Goal: Information Seeking & Learning: Find specific fact

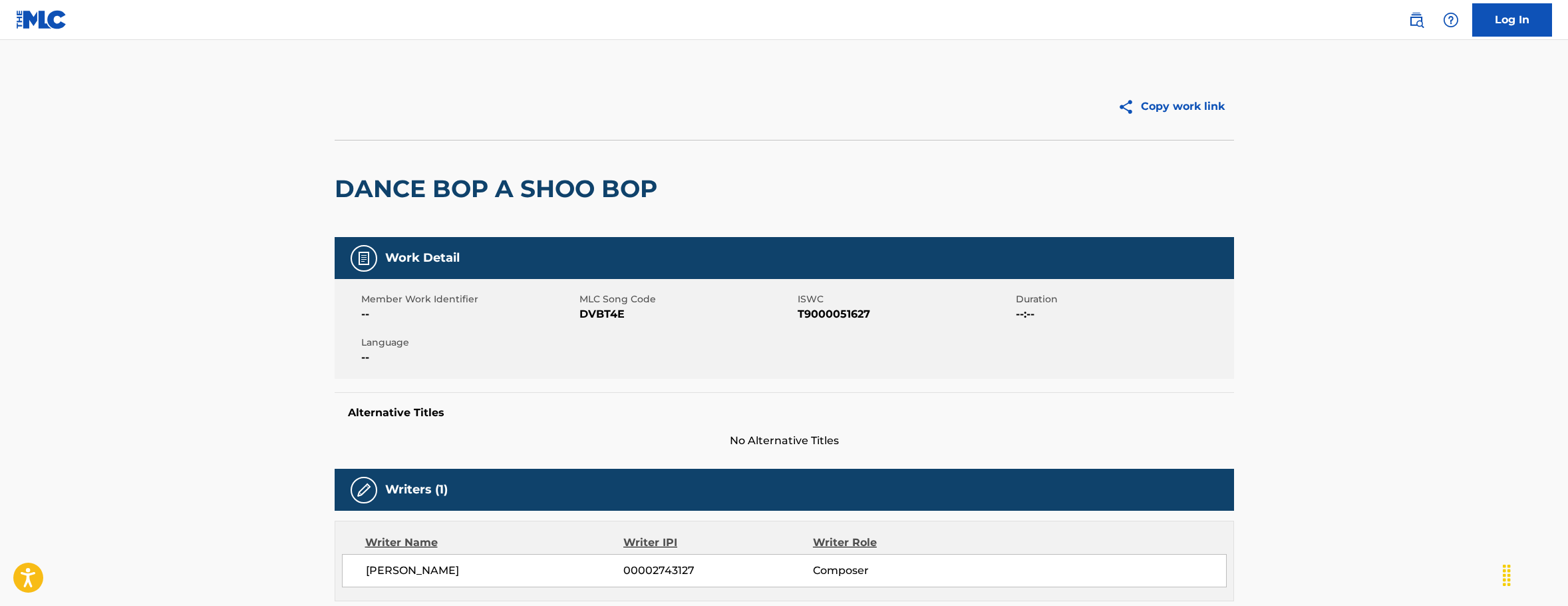
click at [511, 94] on div at bounding box center [559, 106] width 449 height 34
click at [1410, 22] on link at bounding box center [1416, 19] width 26 height 26
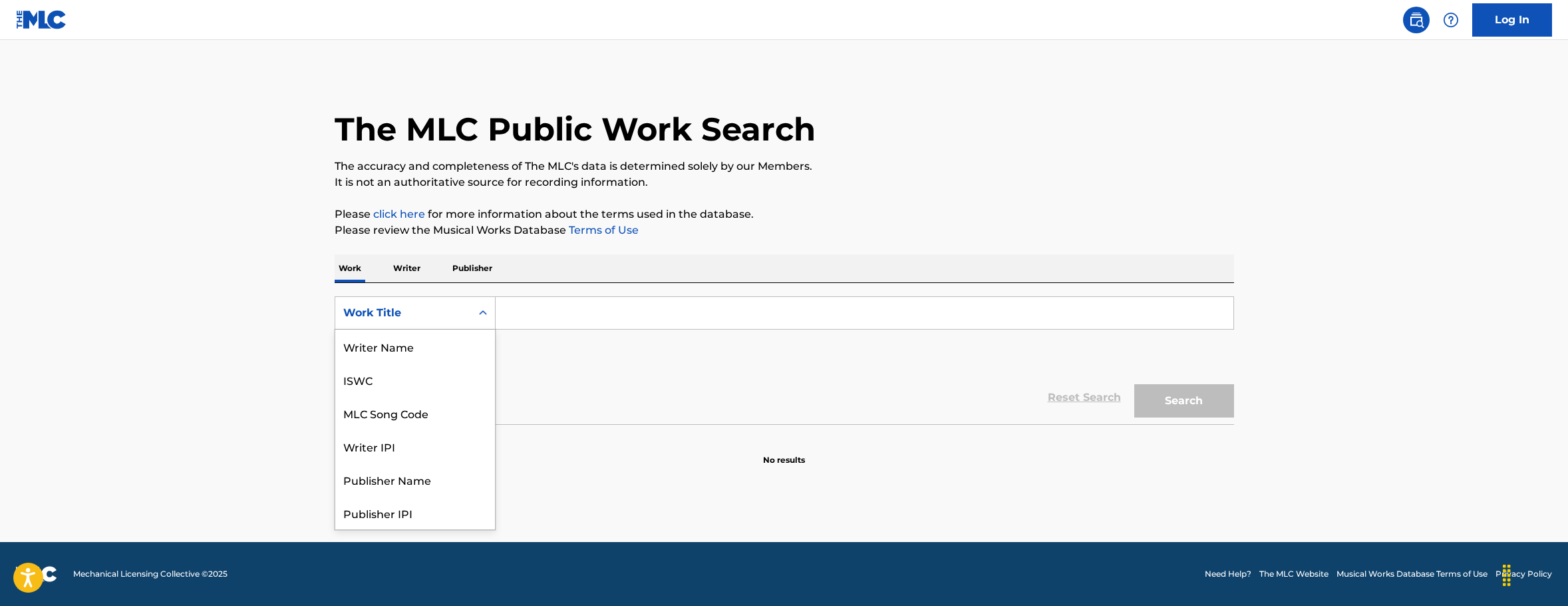
click at [477, 310] on icon "Search Form" at bounding box center [483, 313] width 14 height 14
click at [386, 418] on div "Publisher Name" at bounding box center [415, 412] width 160 height 34
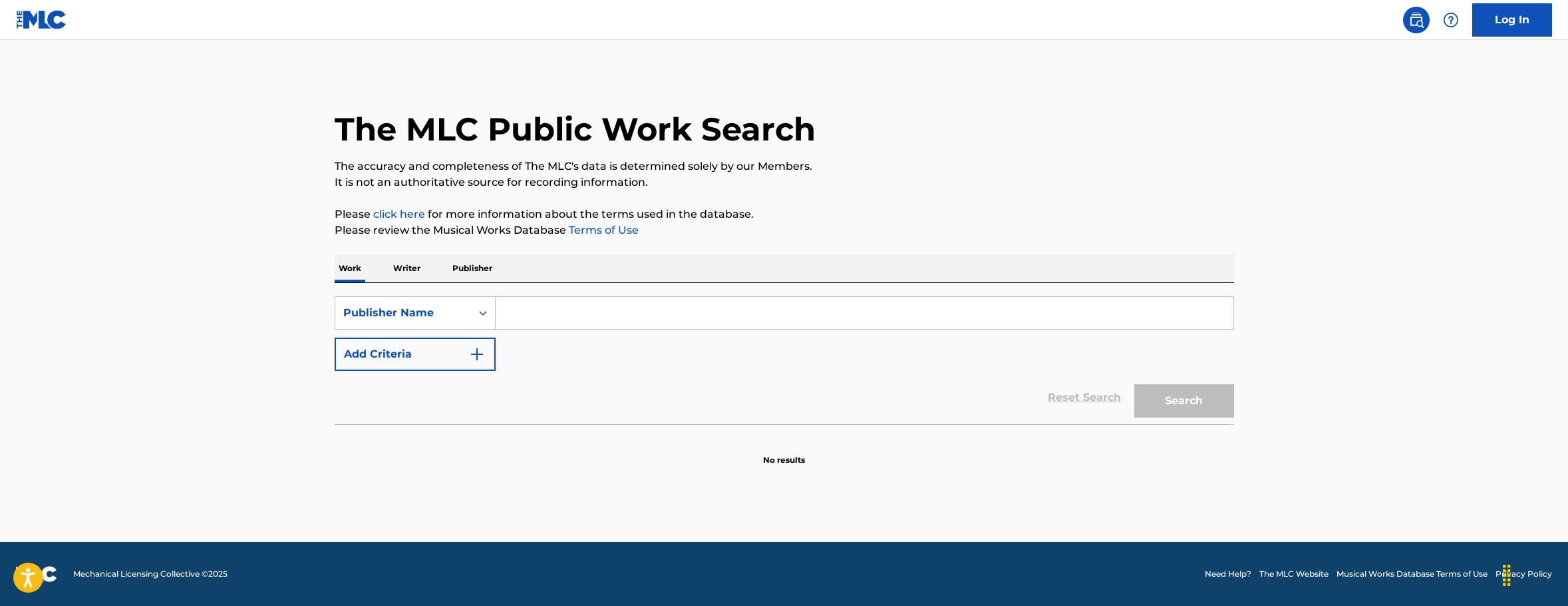
click at [586, 311] on input "Search Form" at bounding box center [864, 313] width 738 height 32
type input "Yoan retro"
click at [1208, 394] on button "Search" at bounding box center [1185, 401] width 100 height 34
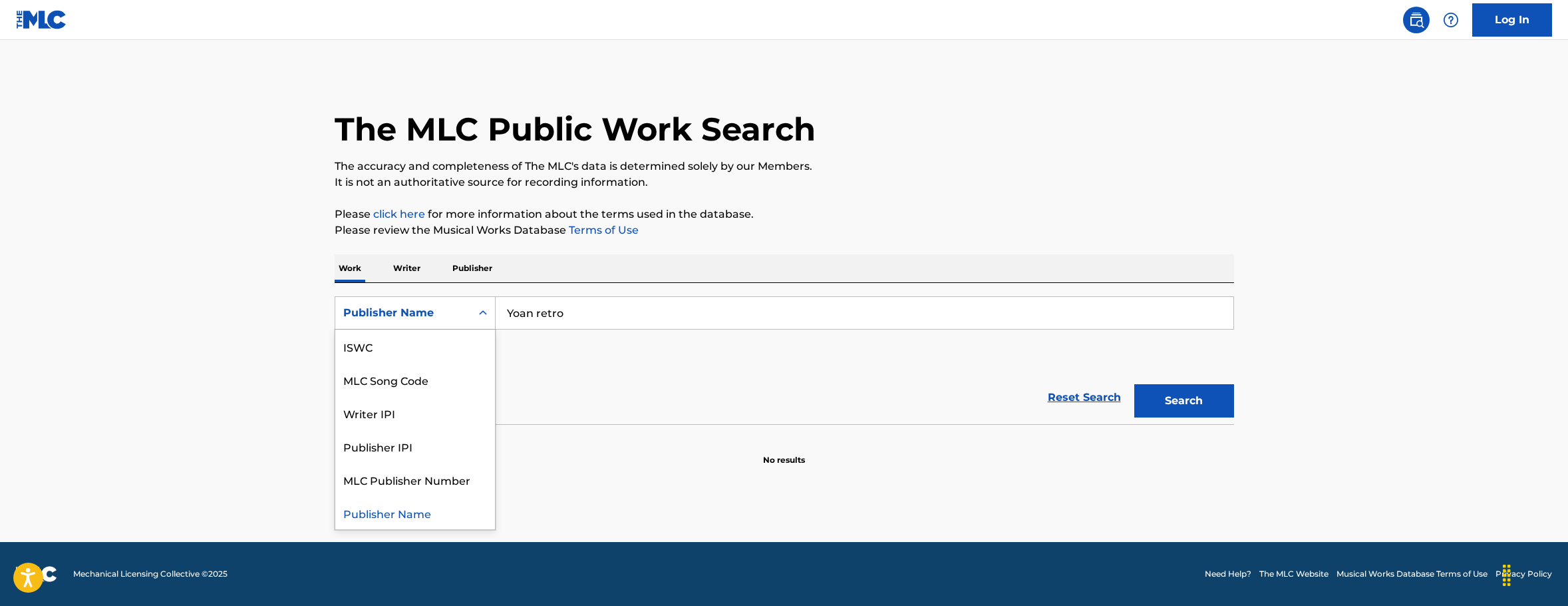
click at [429, 313] on div "Publisher Name" at bounding box center [403, 313] width 120 height 16
click at [380, 413] on div "Writer IPI" at bounding box center [415, 412] width 160 height 34
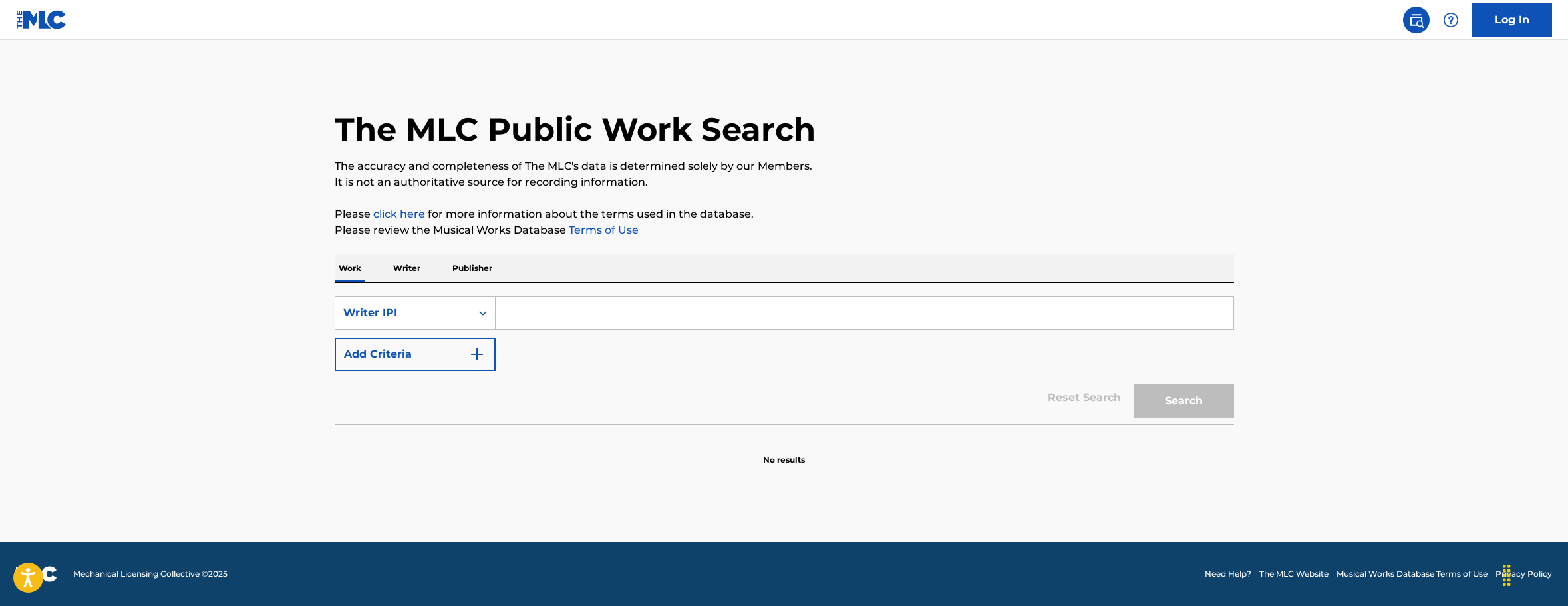
click at [544, 309] on input "Search Form" at bounding box center [864, 313] width 738 height 32
type input "Yoan retro"
click at [1188, 393] on button "Search" at bounding box center [1185, 401] width 100 height 34
click at [408, 268] on p "Writer" at bounding box center [407, 268] width 35 height 28
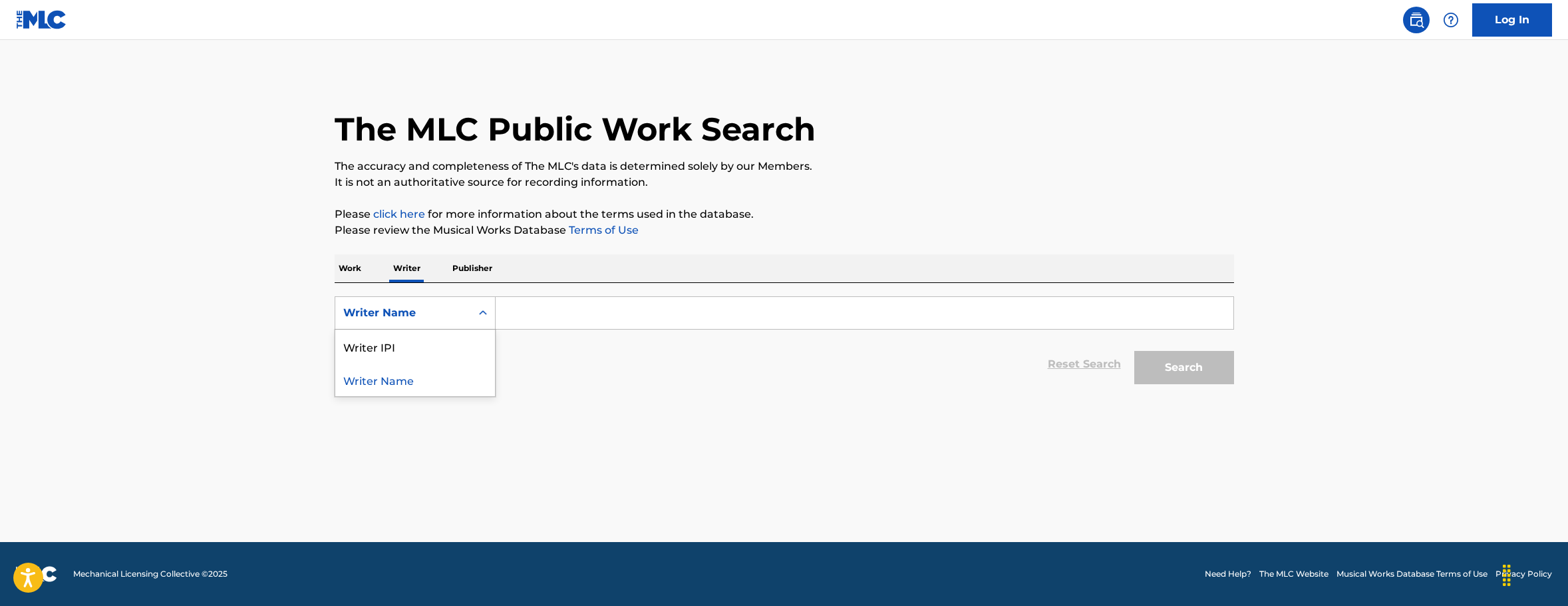
click at [461, 316] on div "Writer Name" at bounding box center [403, 313] width 120 height 16
click at [577, 317] on input "Search Form" at bounding box center [864, 313] width 738 height 32
click at [1172, 364] on button "Search" at bounding box center [1185, 367] width 100 height 34
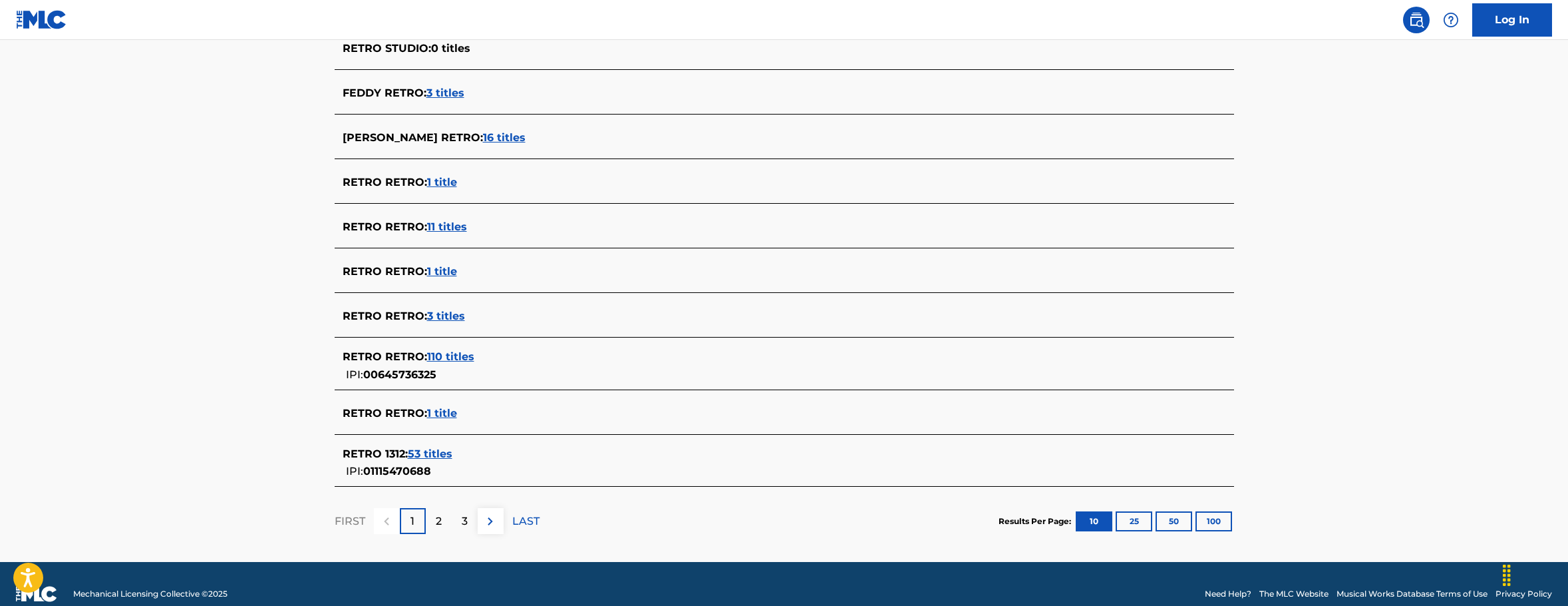
scroll to position [407, 0]
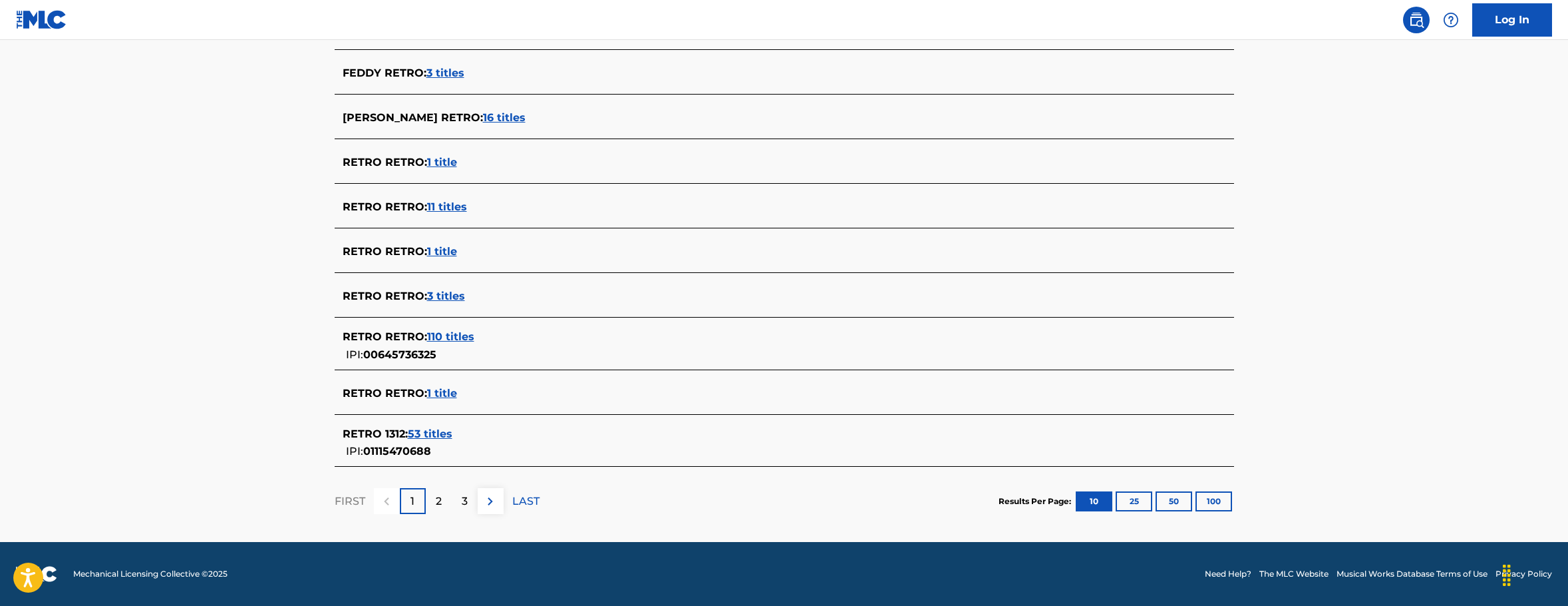
click at [436, 502] on p "2" at bounding box center [439, 502] width 6 height 16
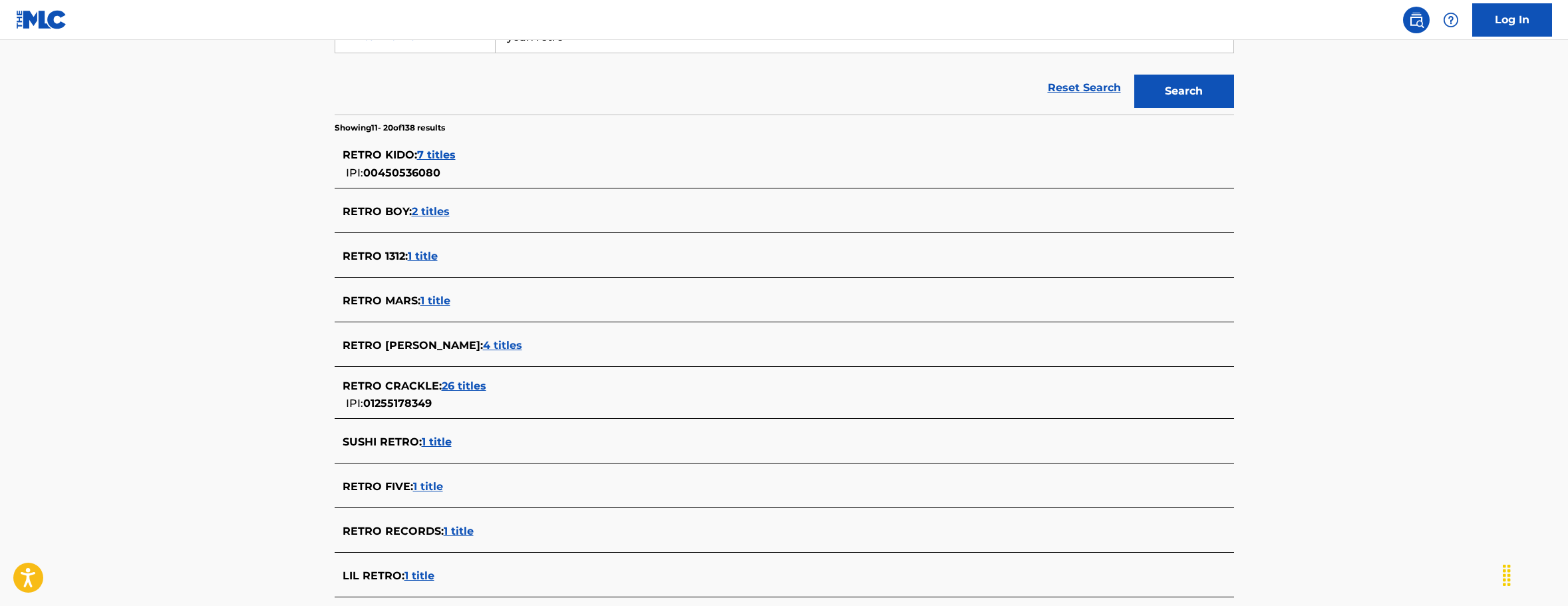
scroll to position [400, 0]
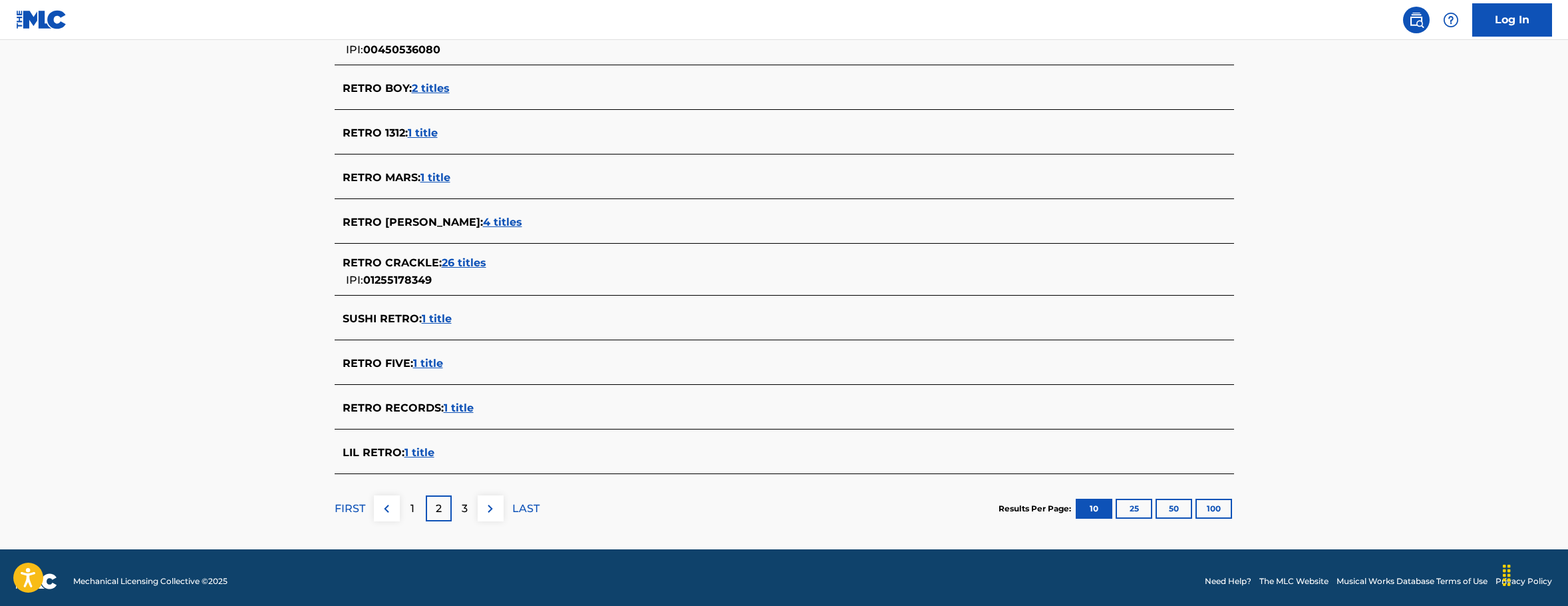
click at [468, 513] on p "3" at bounding box center [465, 509] width 6 height 16
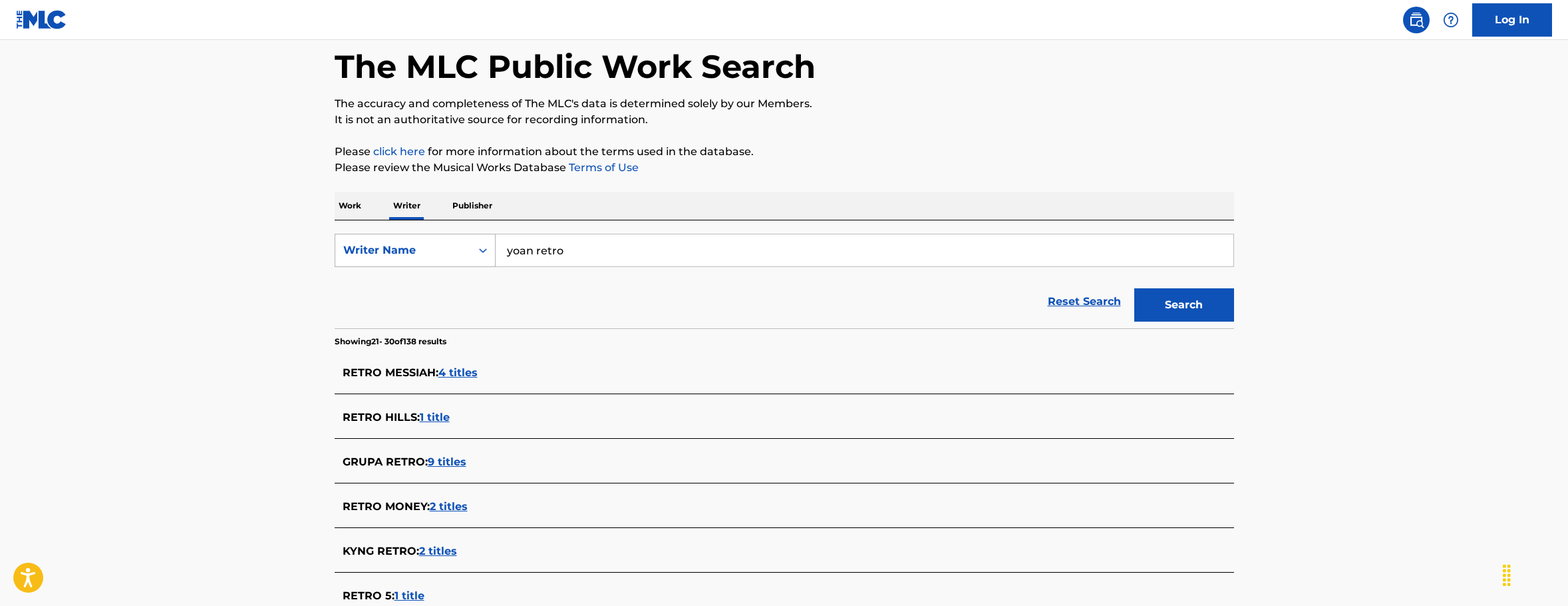
scroll to position [0, 0]
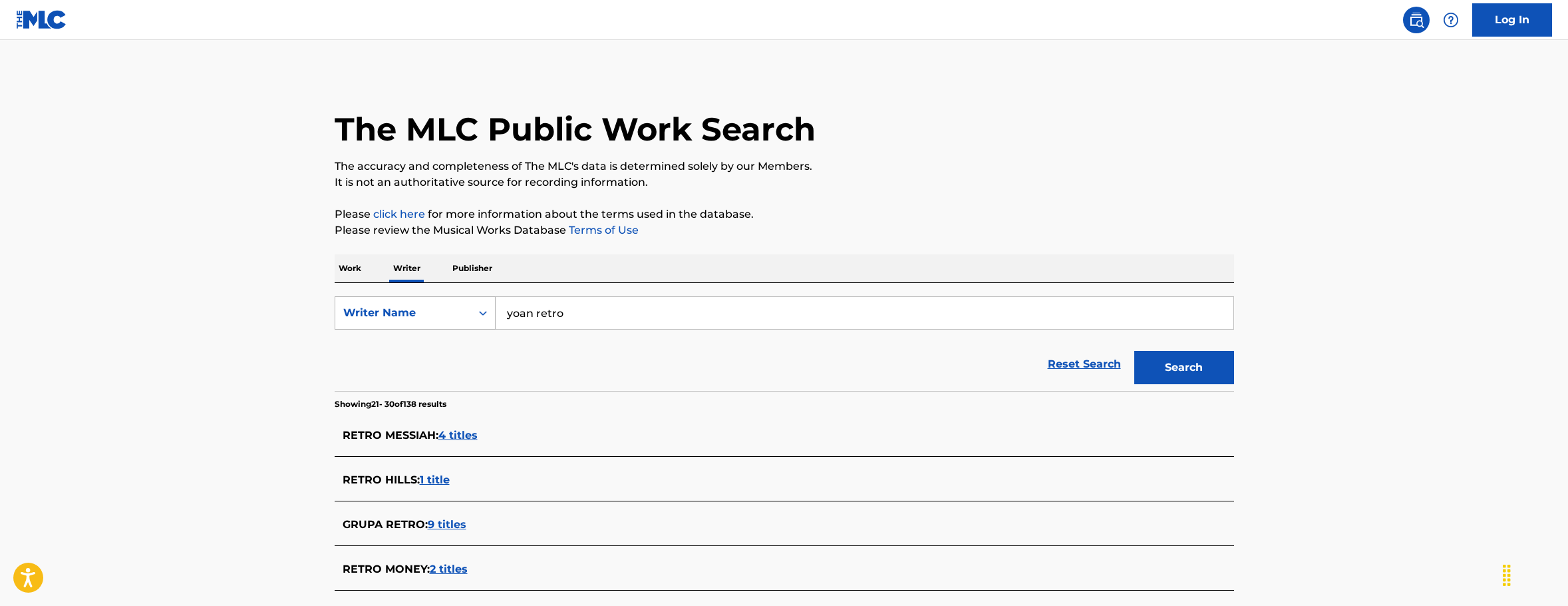
drag, startPoint x: 604, startPoint y: 310, endPoint x: 482, endPoint y: 314, distance: 122.1
click at [482, 314] on div "SearchWithCriteriaf8e04dcf-543d-47af-8f8b-d9ae4e57b9ce Writer Name yoan retro" at bounding box center [784, 313] width 900 height 34
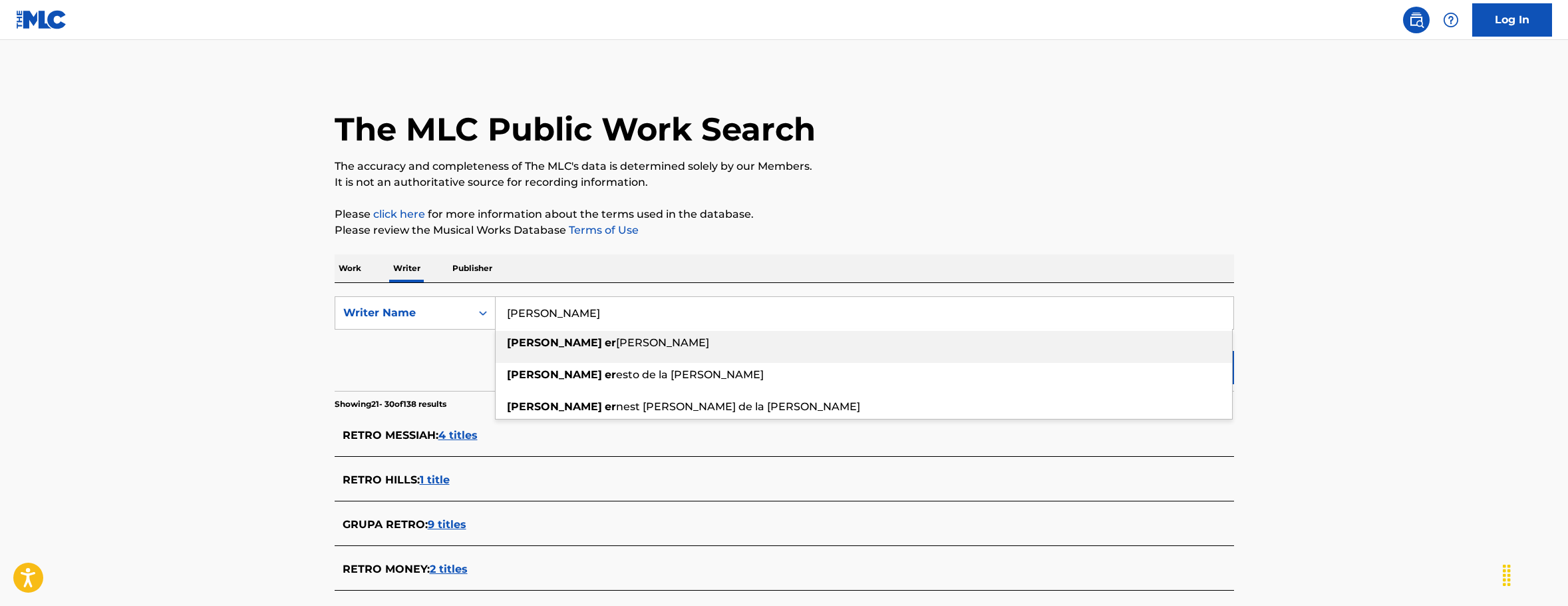
click at [602, 345] on span "Search Form" at bounding box center [603, 343] width 3 height 13
type input "candido ernesto delacruz-moreno"
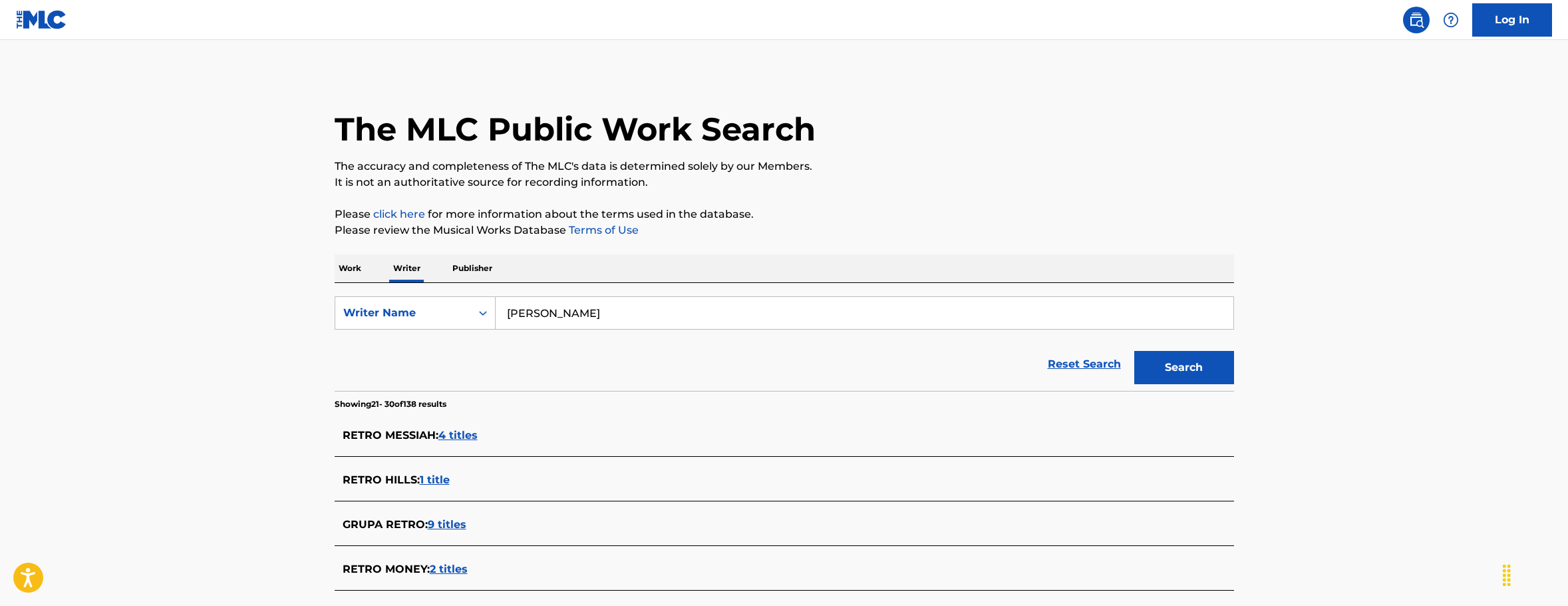
click at [1157, 366] on button "Search" at bounding box center [1185, 367] width 100 height 34
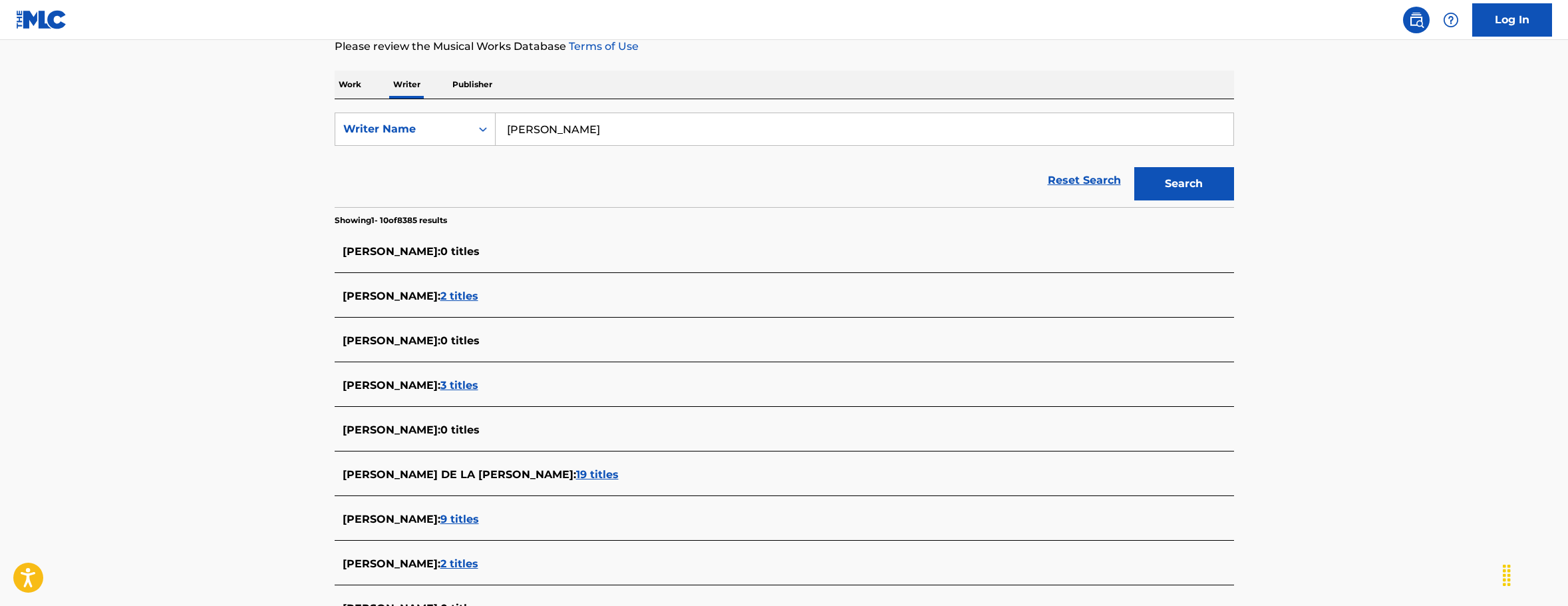
scroll to position [200, 0]
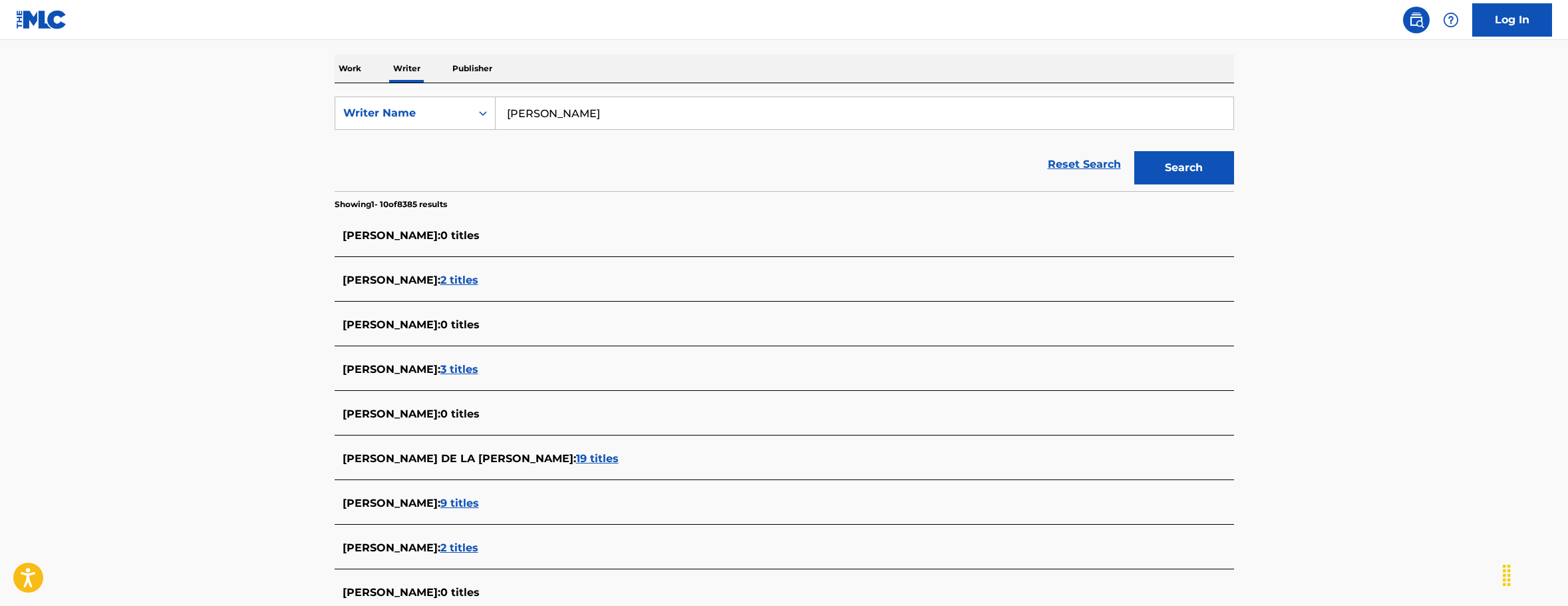
click at [609, 454] on span "19 titles" at bounding box center [597, 459] width 43 height 13
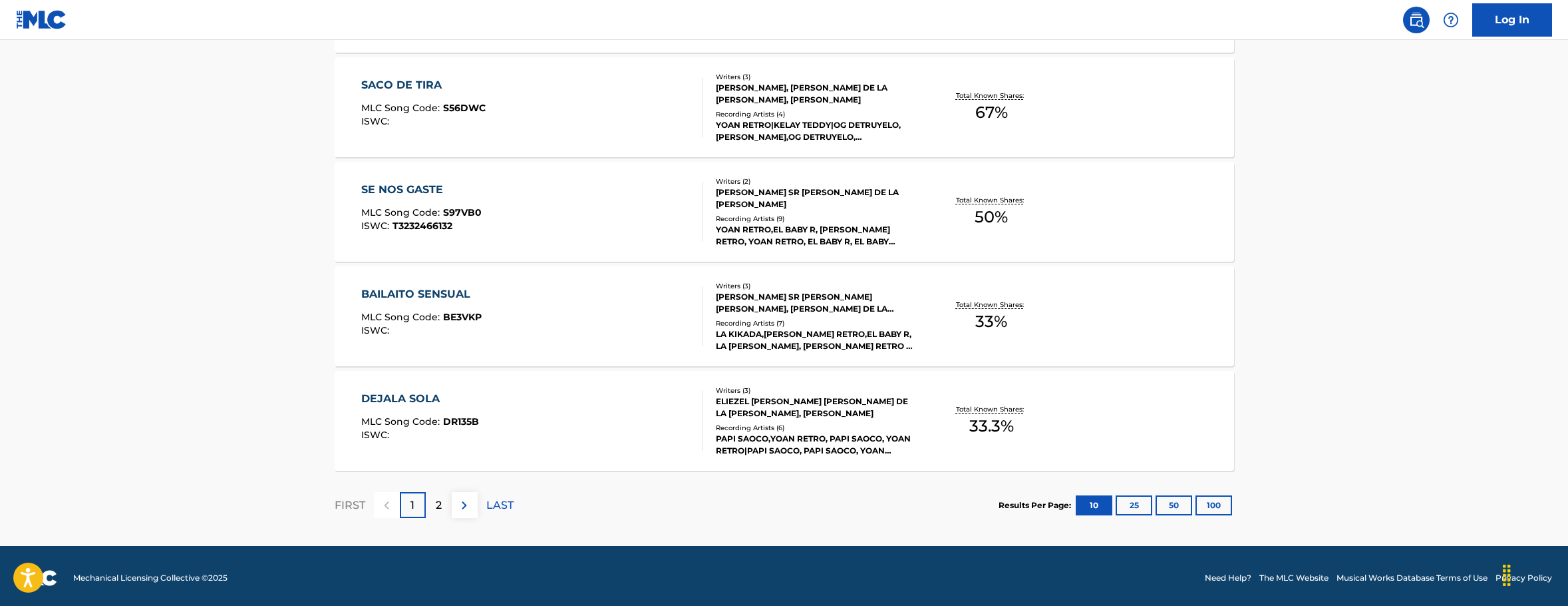
scroll to position [1024, 0]
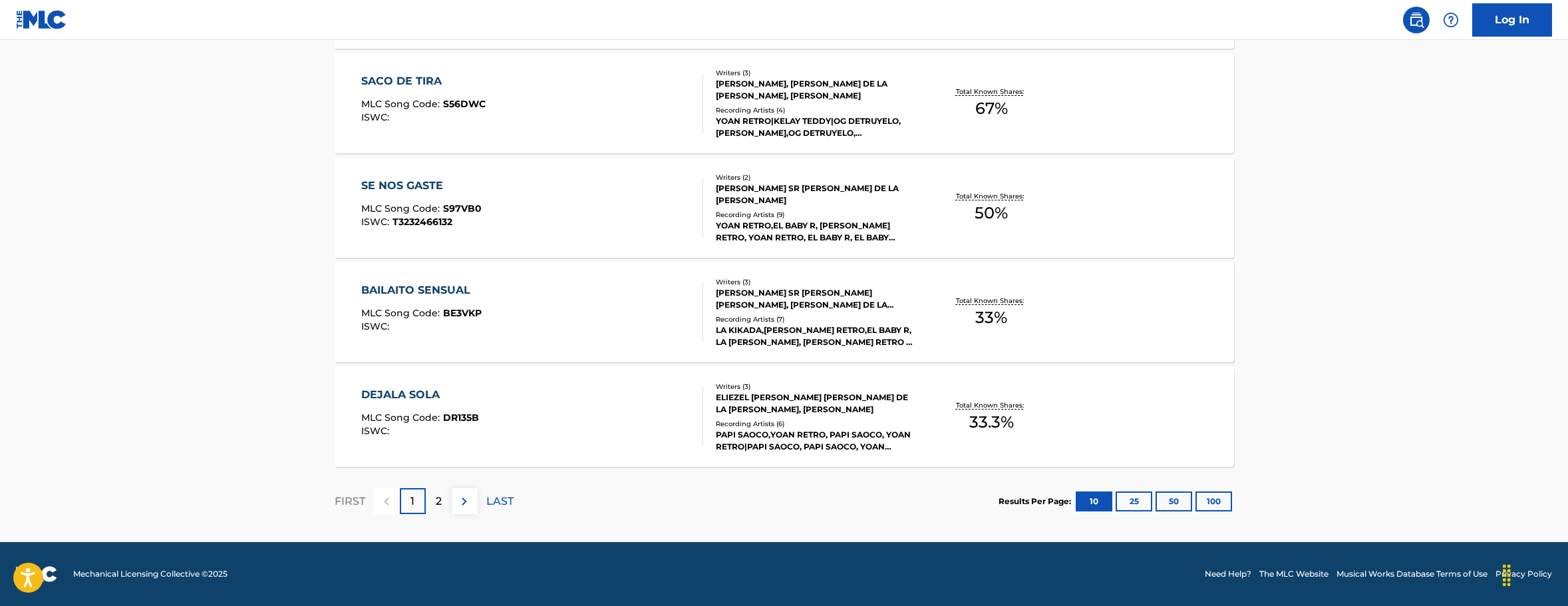
click at [1172, 505] on button "50" at bounding box center [1174, 502] width 36 height 20
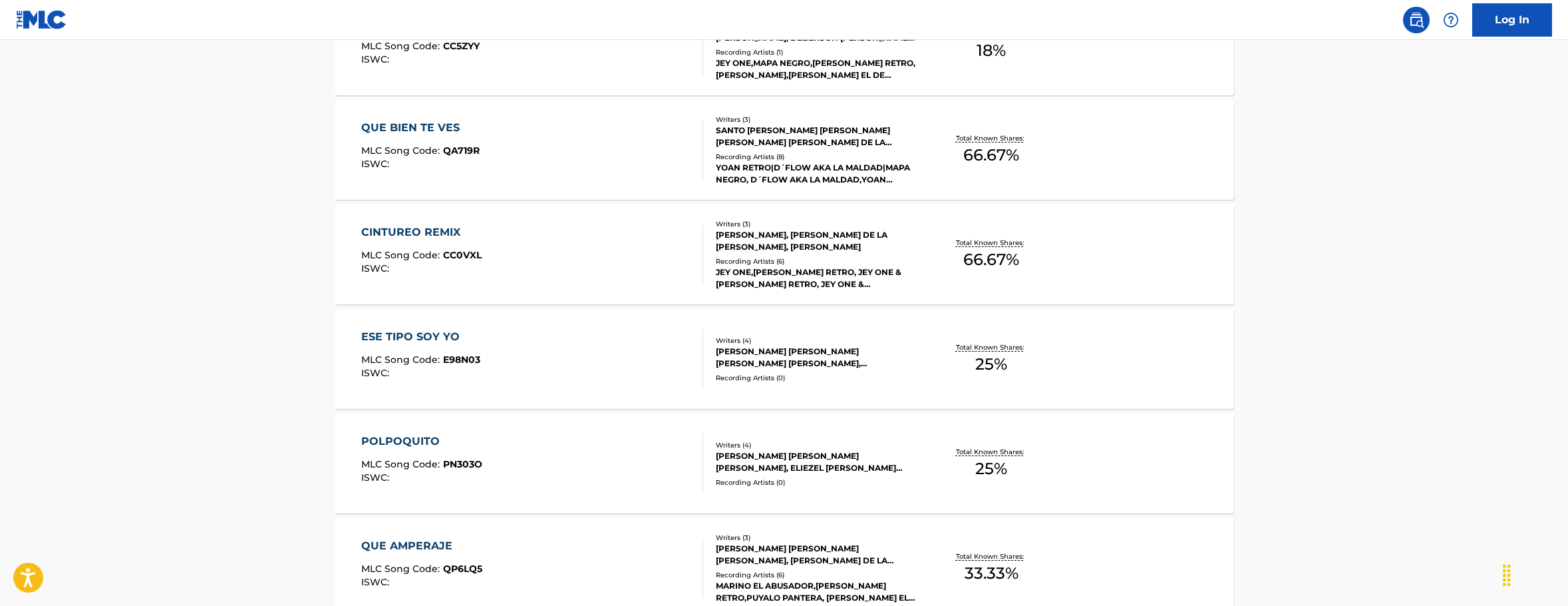
scroll to position [1598, 0]
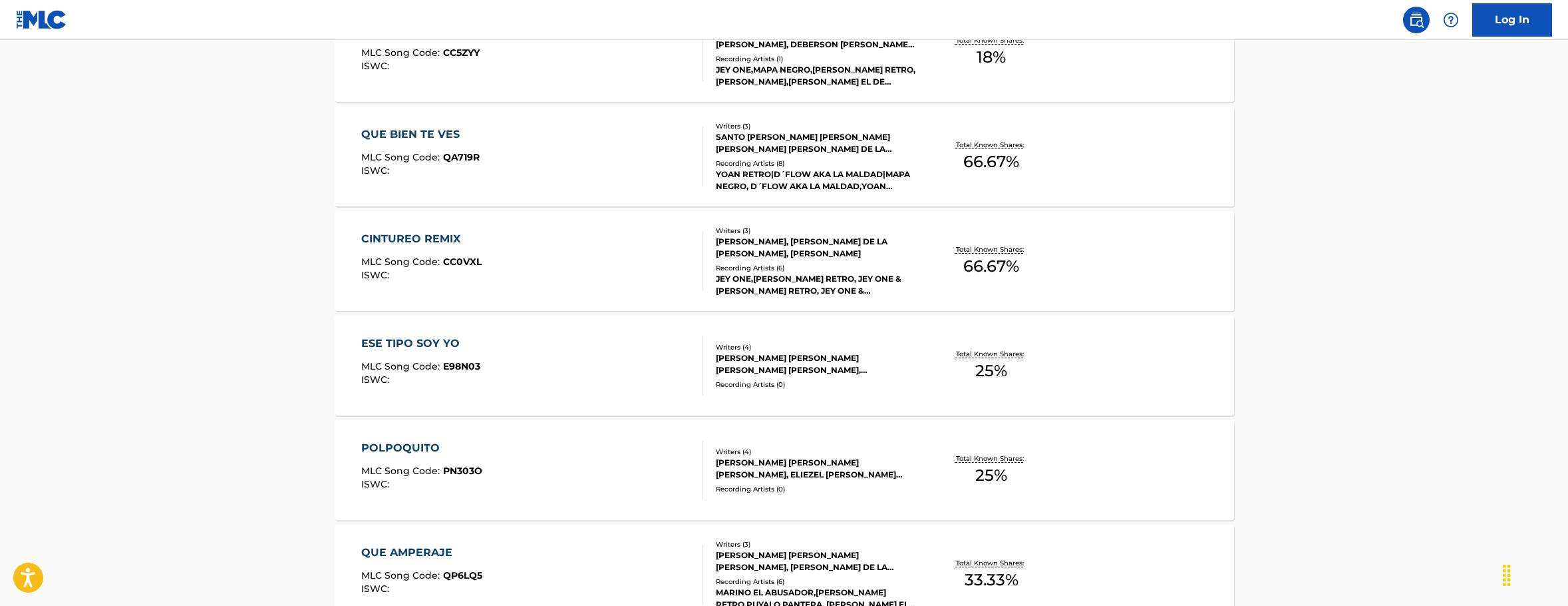
click at [749, 239] on div "YELDRI VICENTE JIMÉNEZ FRÍAZ, CANDIDO ERNESTO DE LA CRUZ MORENO, ELIEZEL ENMANU…" at bounding box center [816, 247] width 201 height 24
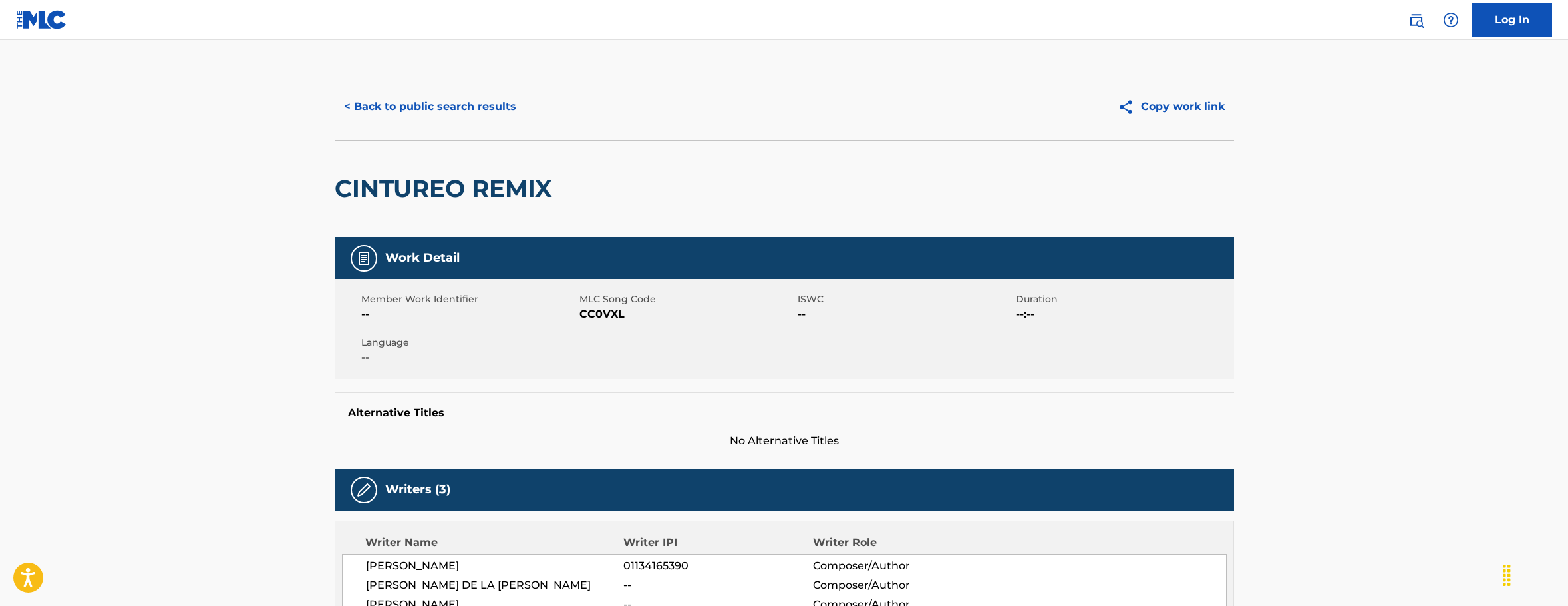
click at [355, 108] on button "< Back to public search results" at bounding box center [430, 106] width 191 height 34
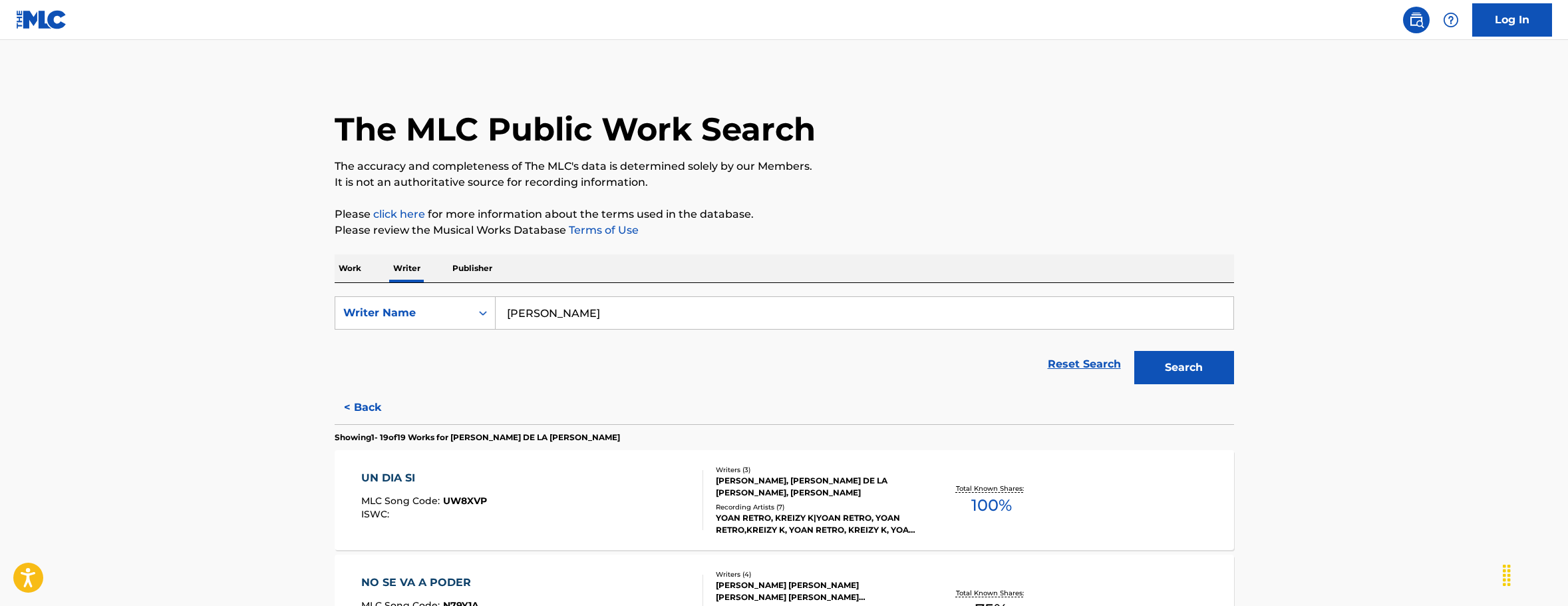
click at [352, 271] on p "Work" at bounding box center [350, 268] width 31 height 28
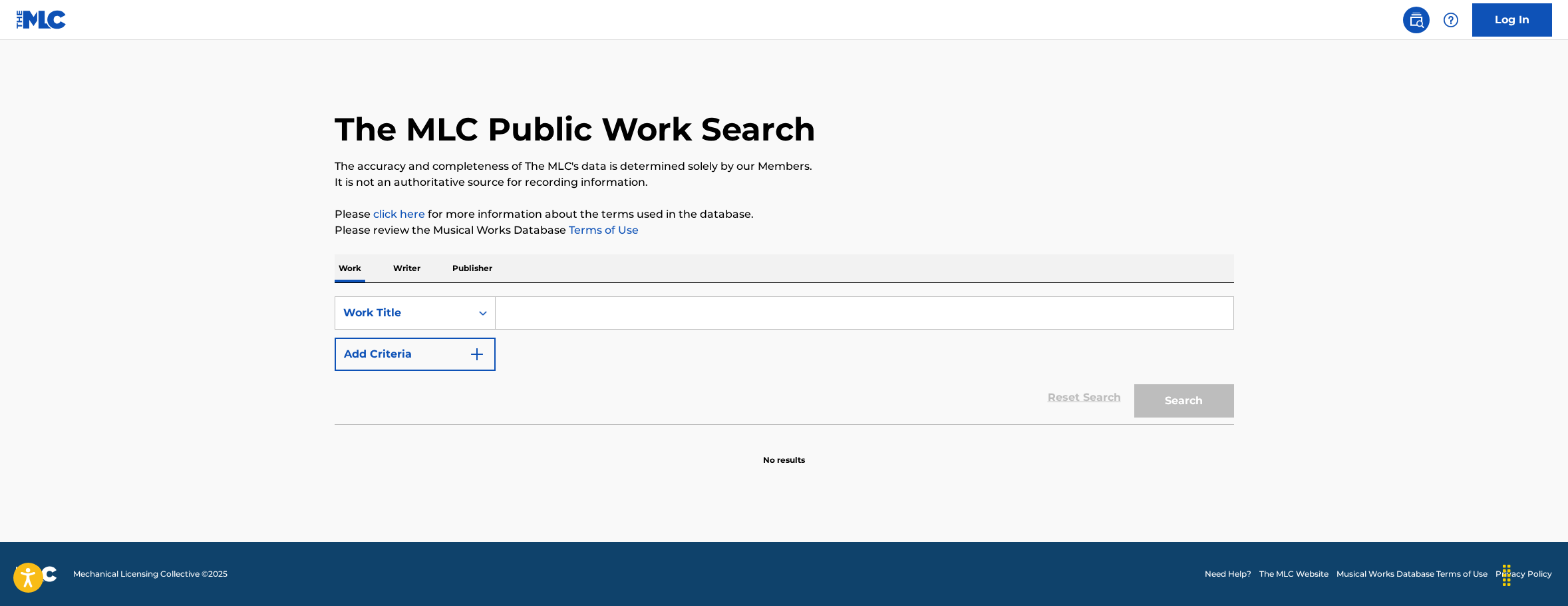
click at [561, 311] on input "Search Form" at bounding box center [864, 313] width 738 height 32
type input "y"
click at [406, 269] on p "Writer" at bounding box center [407, 268] width 35 height 28
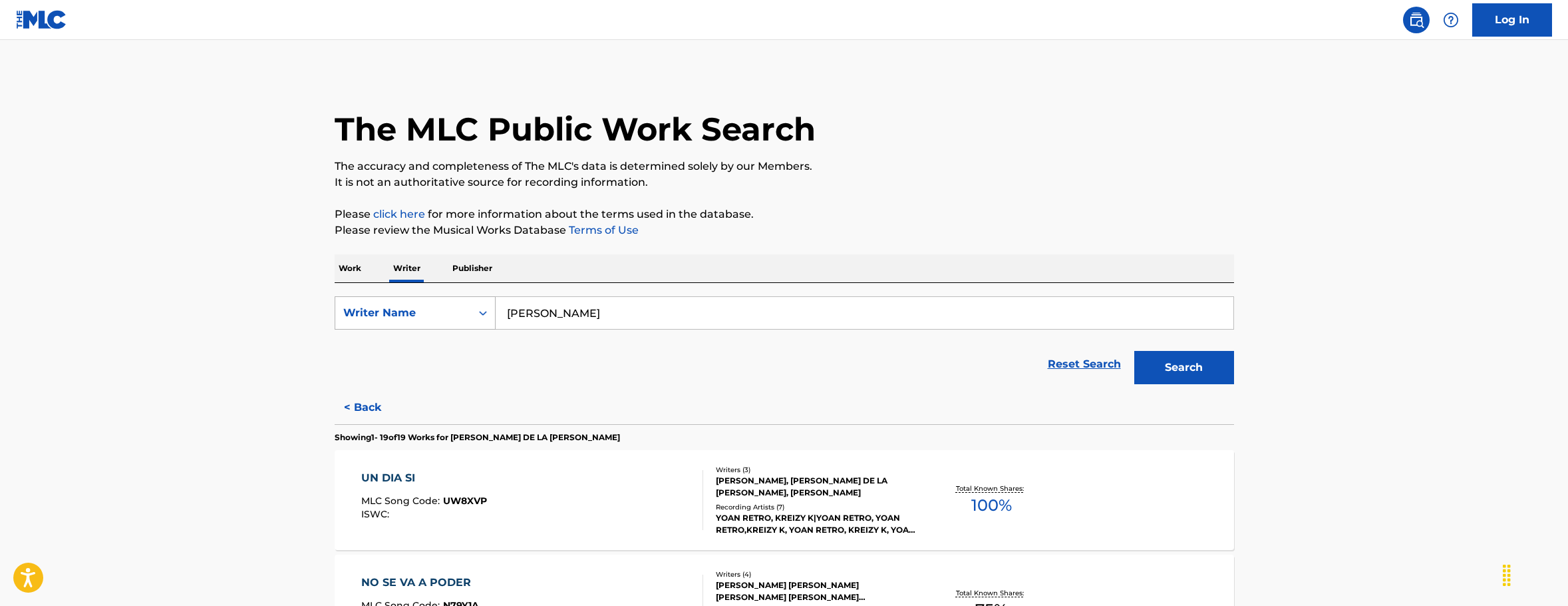
drag, startPoint x: 716, startPoint y: 312, endPoint x: 490, endPoint y: 318, distance: 226.1
click at [490, 318] on div "SearchWithCriteriaf8e04dcf-543d-47af-8f8b-d9ae4e57b9ce Writer Name candido erne…" at bounding box center [784, 313] width 900 height 34
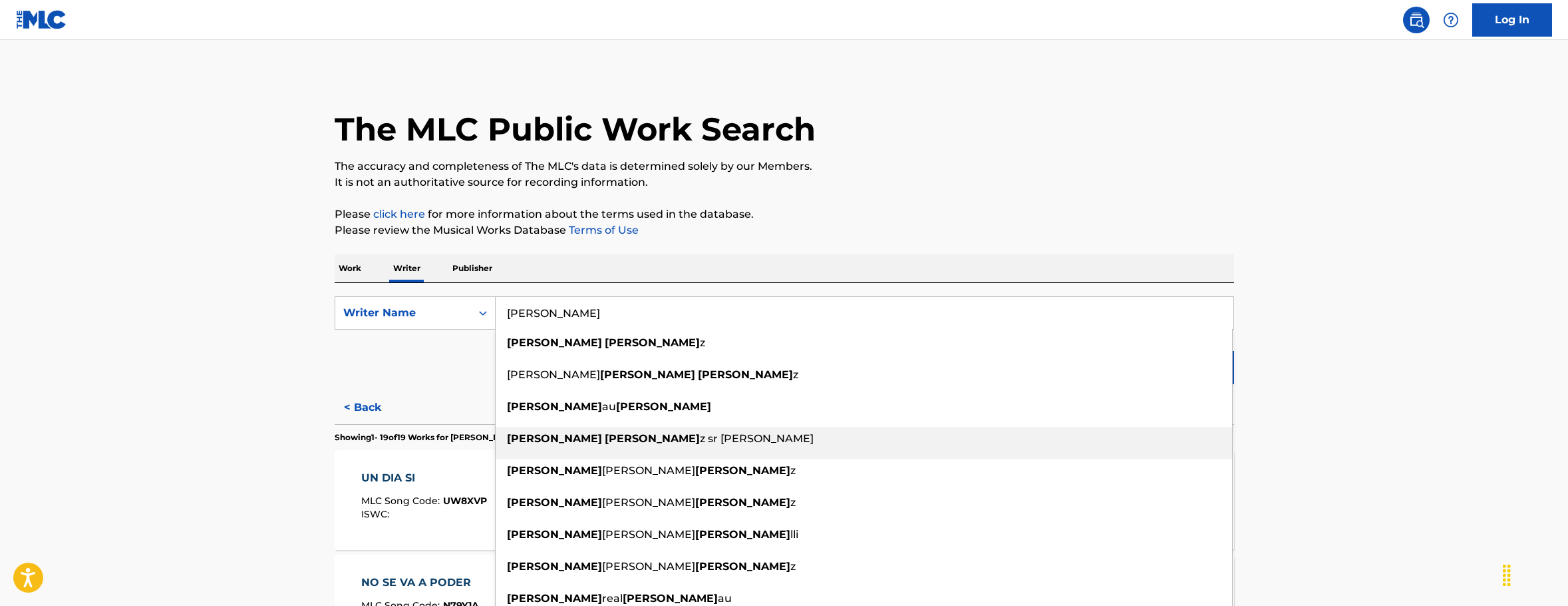
click at [589, 431] on div "richard martine z sr polanco" at bounding box center [863, 439] width 736 height 24
type input "richard martinez sr polanco"
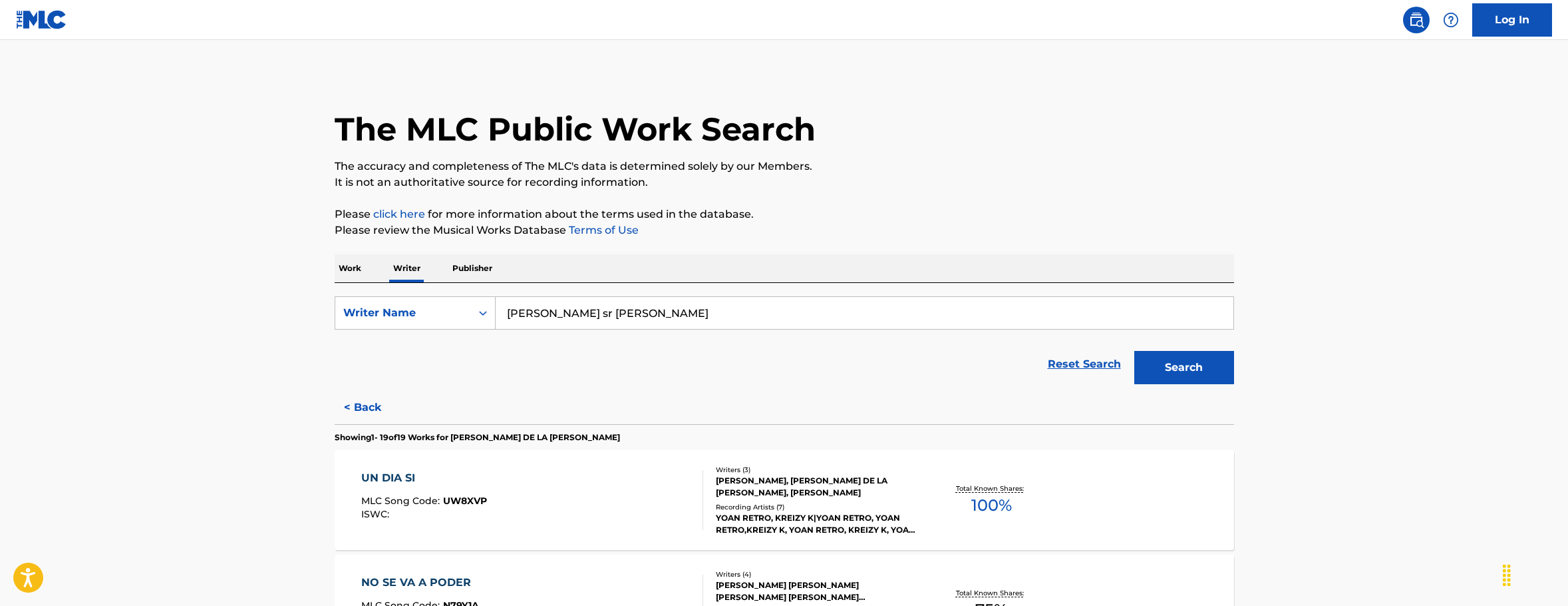
click at [1197, 370] on button "Search" at bounding box center [1185, 367] width 100 height 34
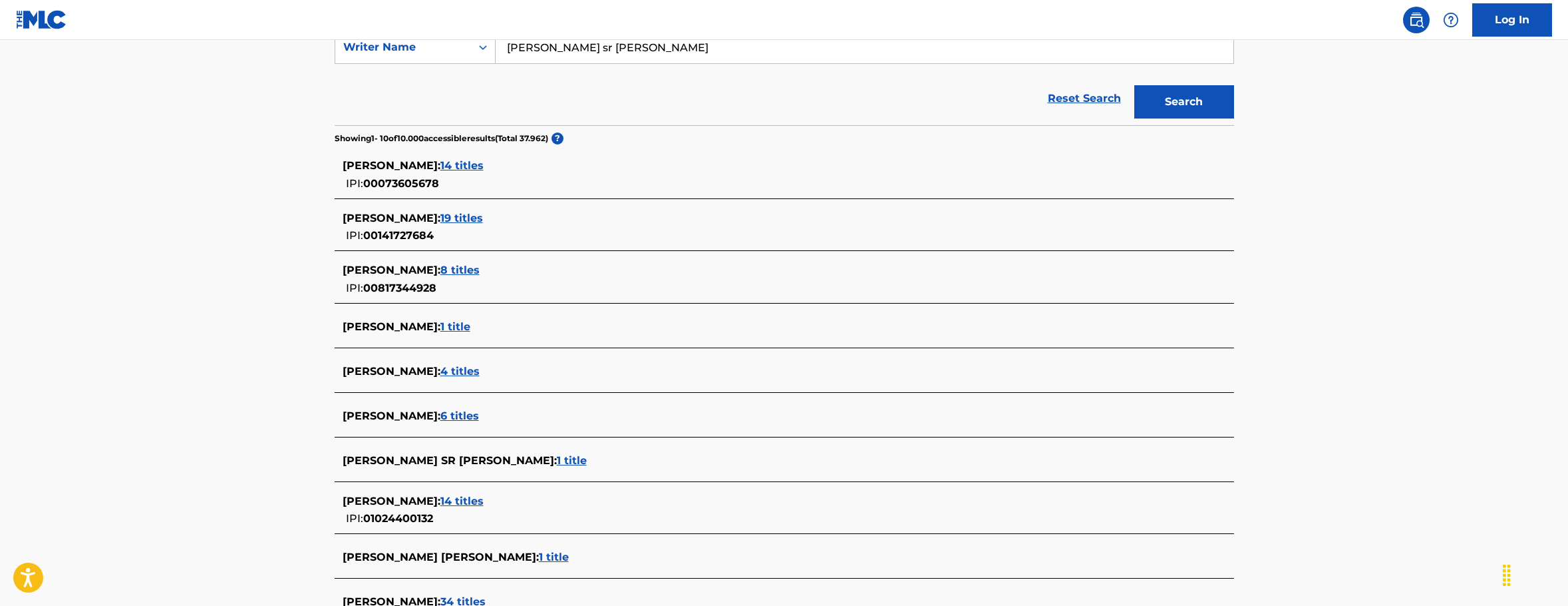
scroll to position [266, 0]
click at [478, 164] on span "14 titles" at bounding box center [462, 164] width 44 height 13
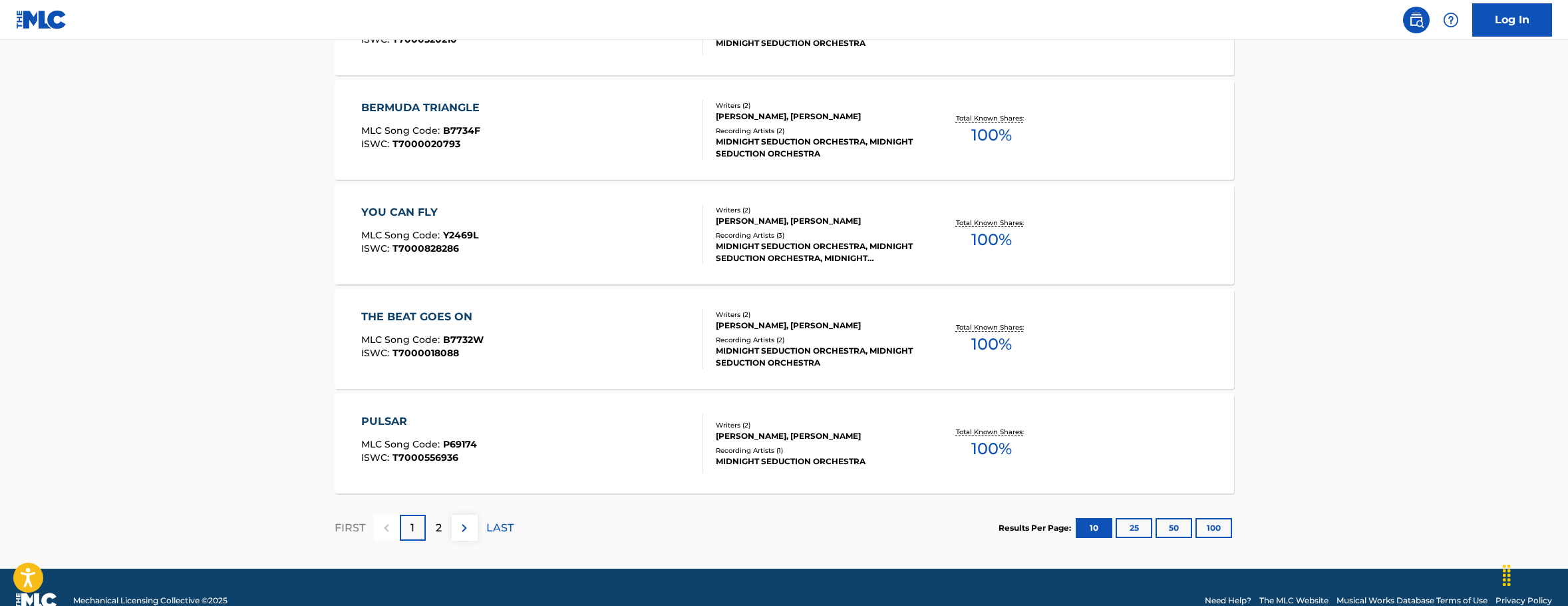
scroll to position [1024, 0]
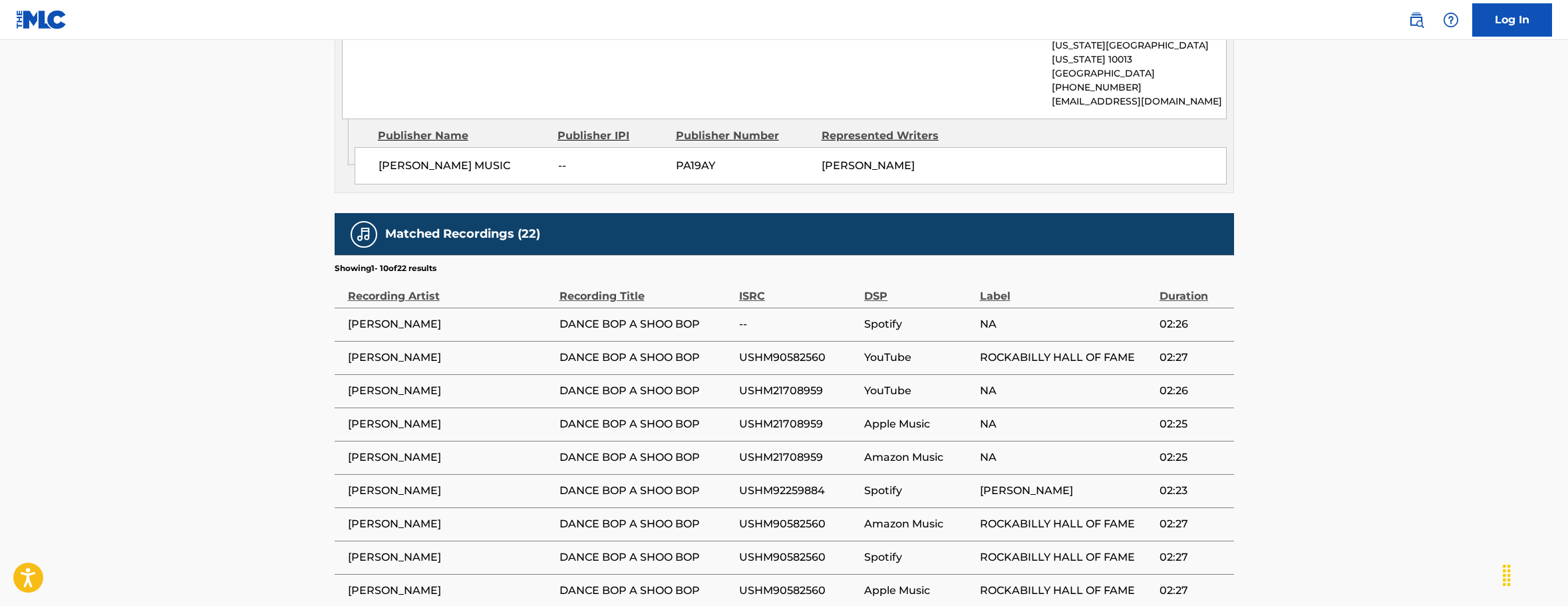
scroll to position [866, 0]
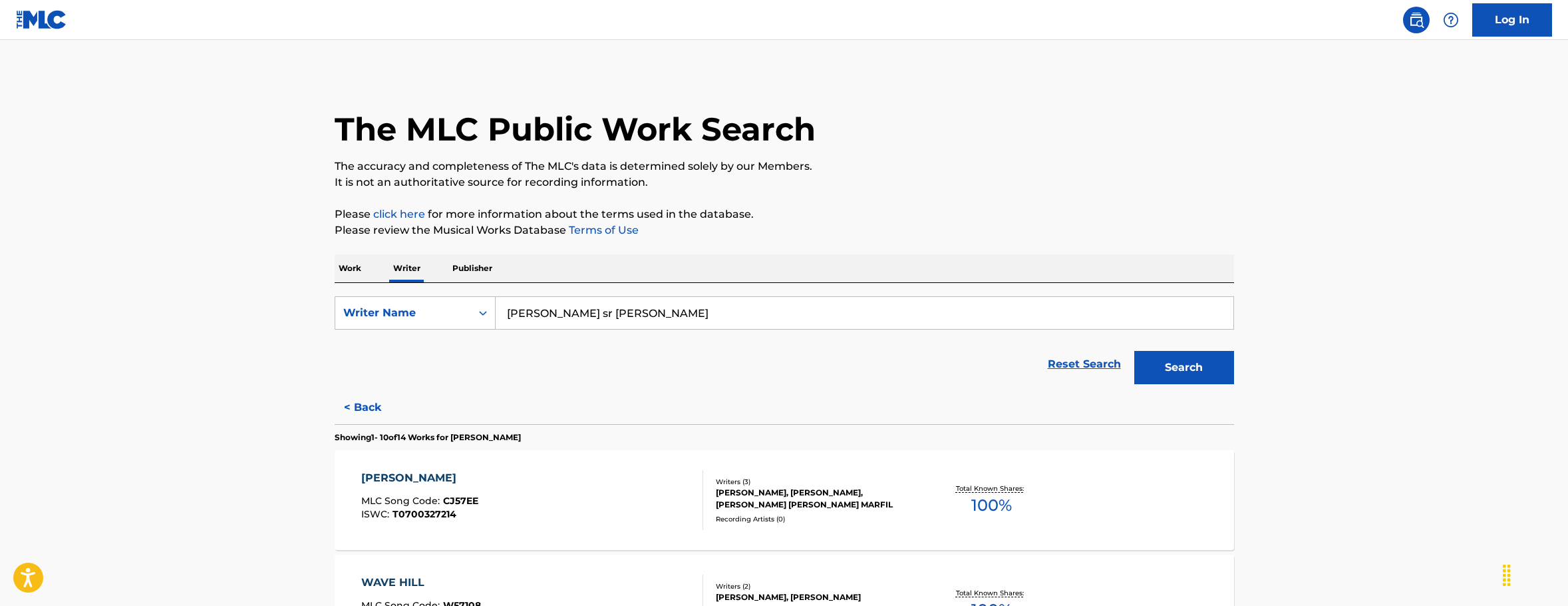
click at [685, 315] on input "richard martinez sr polanco" at bounding box center [864, 313] width 738 height 32
click at [1178, 373] on button "Search" at bounding box center [1185, 367] width 100 height 34
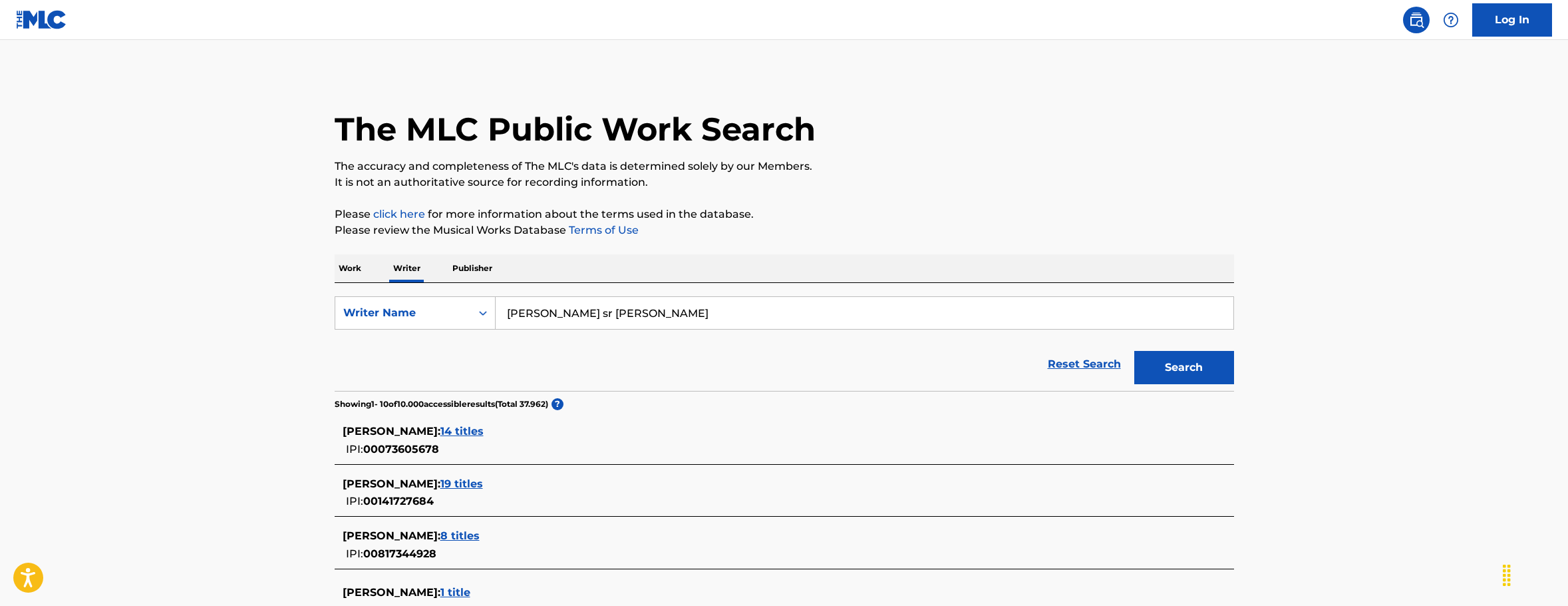
click at [483, 484] on span "19 titles" at bounding box center [461, 483] width 43 height 13
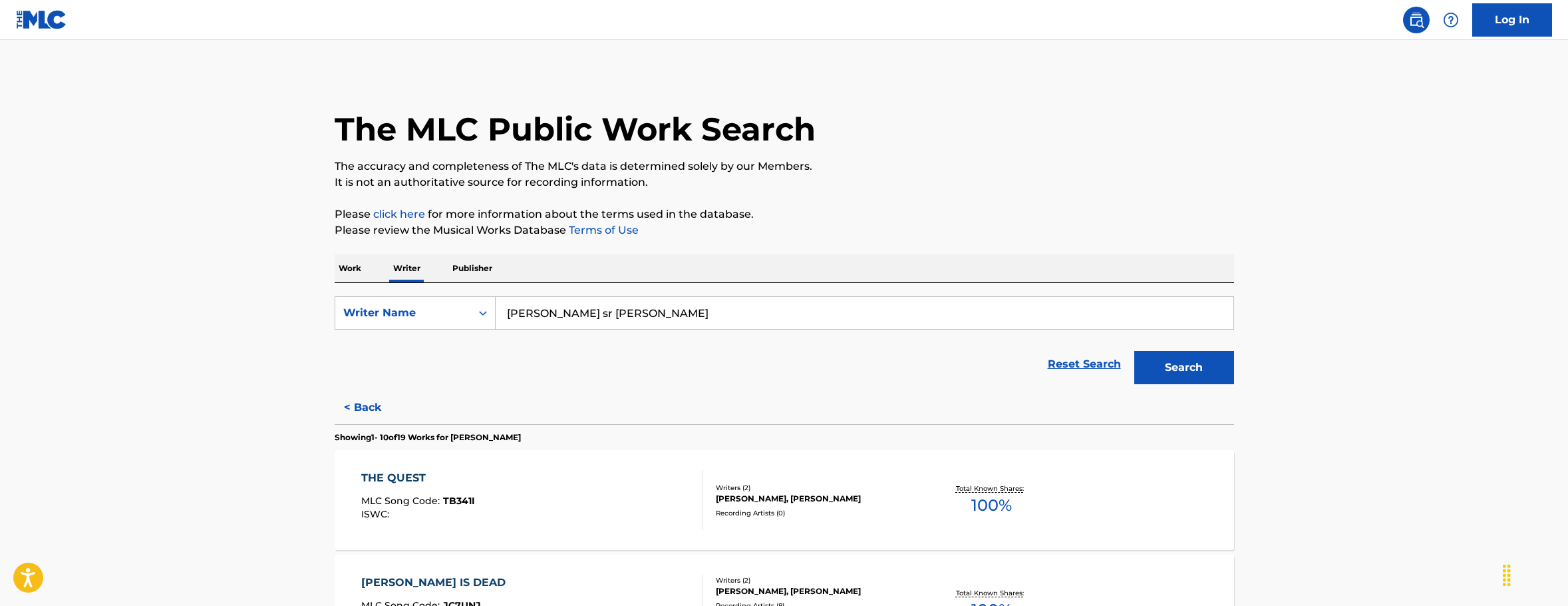
click at [1183, 368] on button "Search" at bounding box center [1185, 367] width 100 height 34
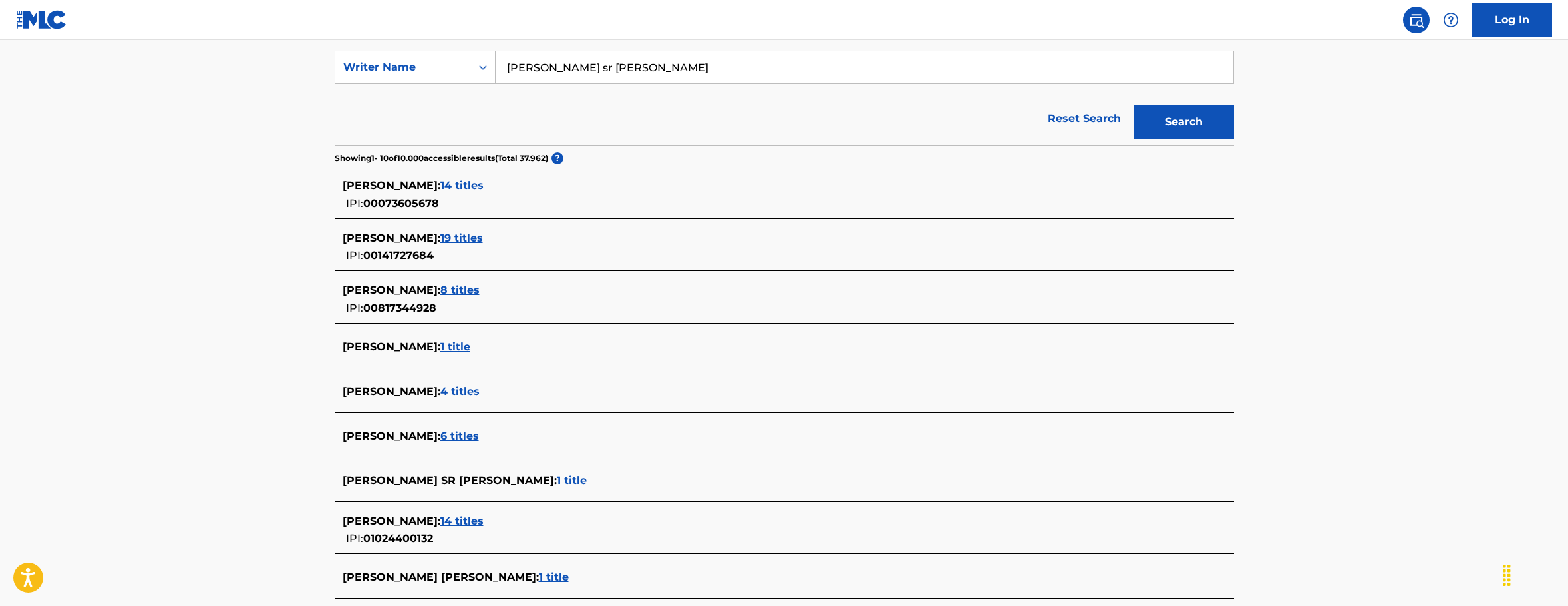
scroll to position [266, 0]
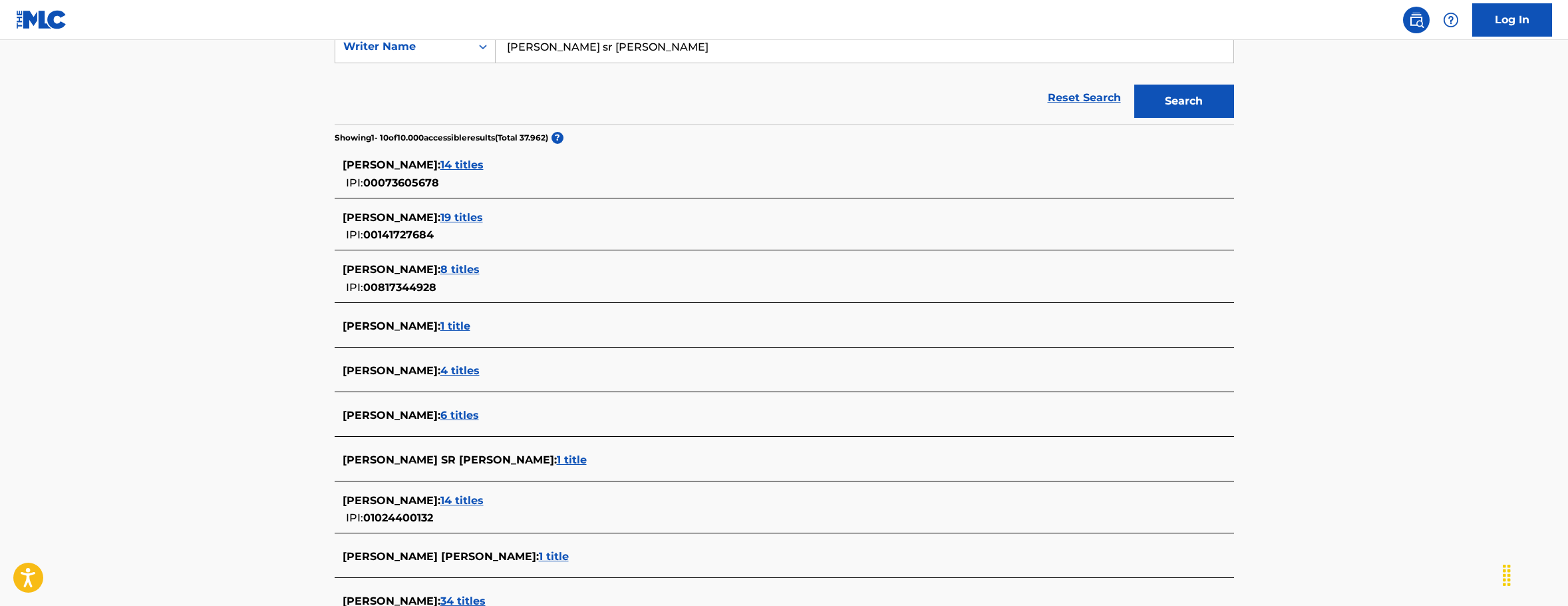
click at [557, 460] on span "1 title" at bounding box center [571, 460] width 30 height 13
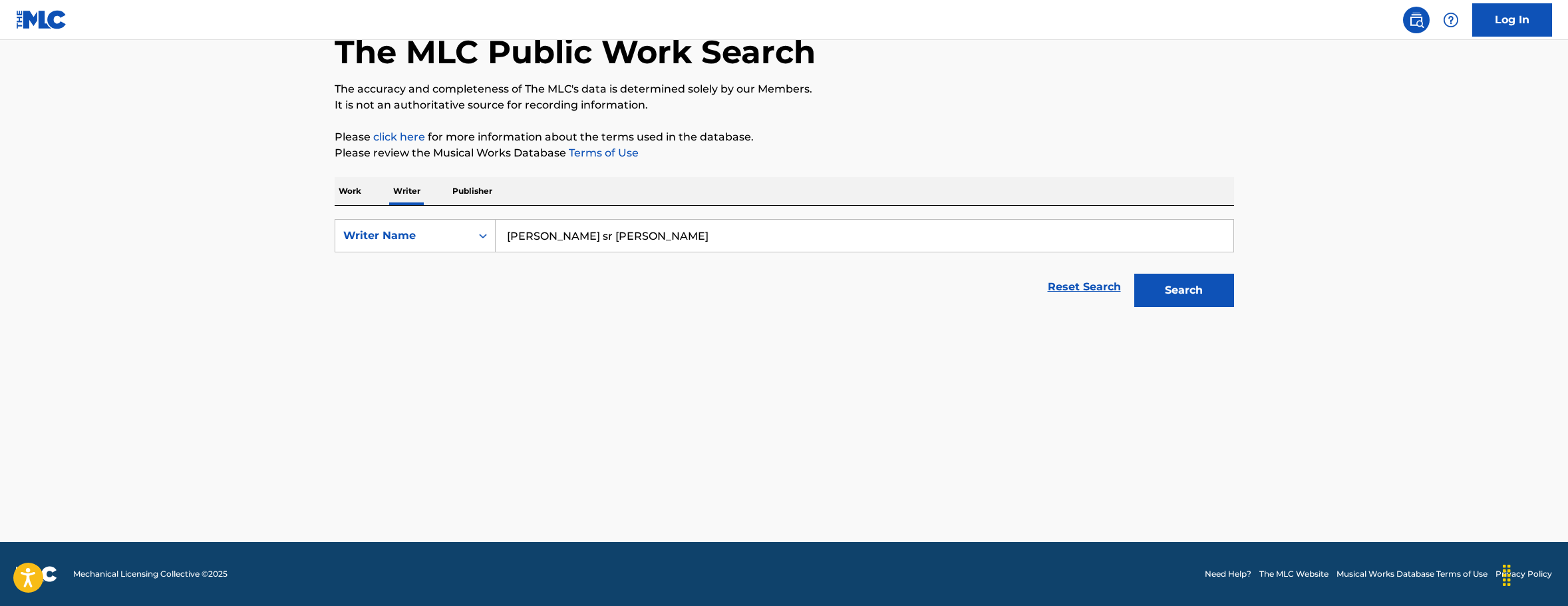
scroll to position [77, 0]
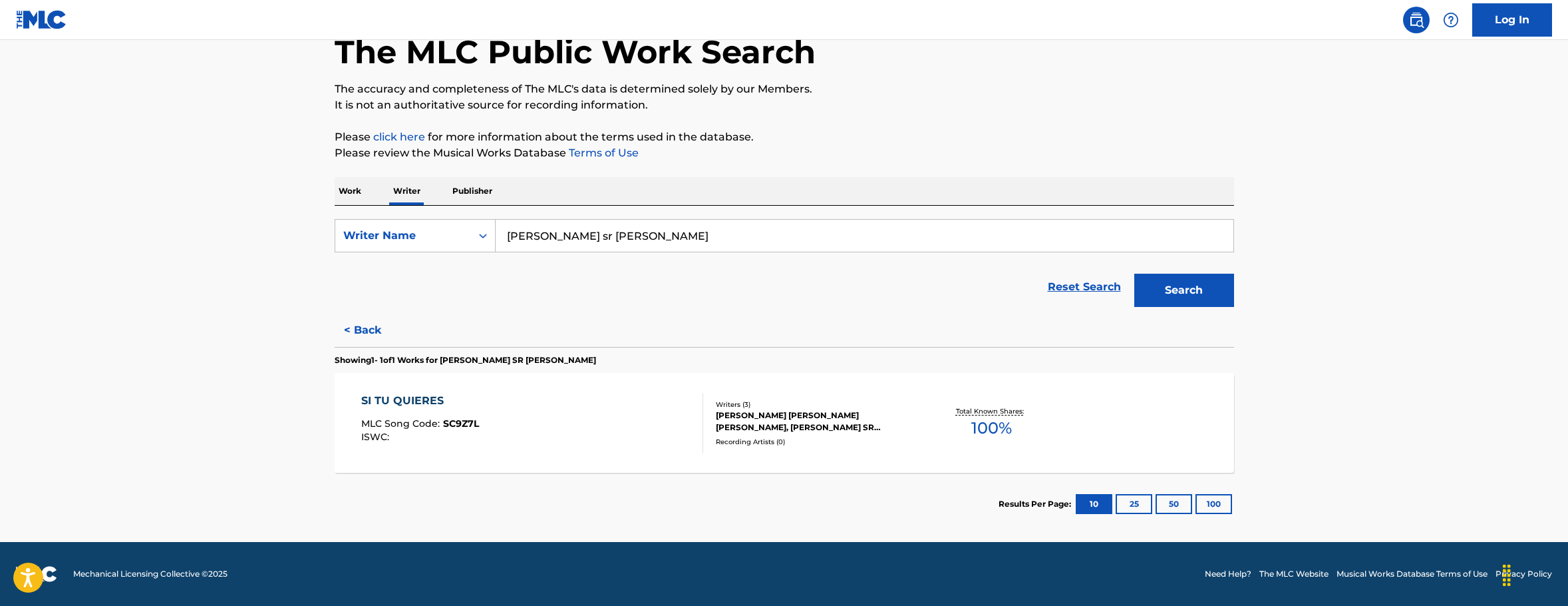
click at [419, 400] on div "SI TU QUIERES" at bounding box center [420, 401] width 118 height 16
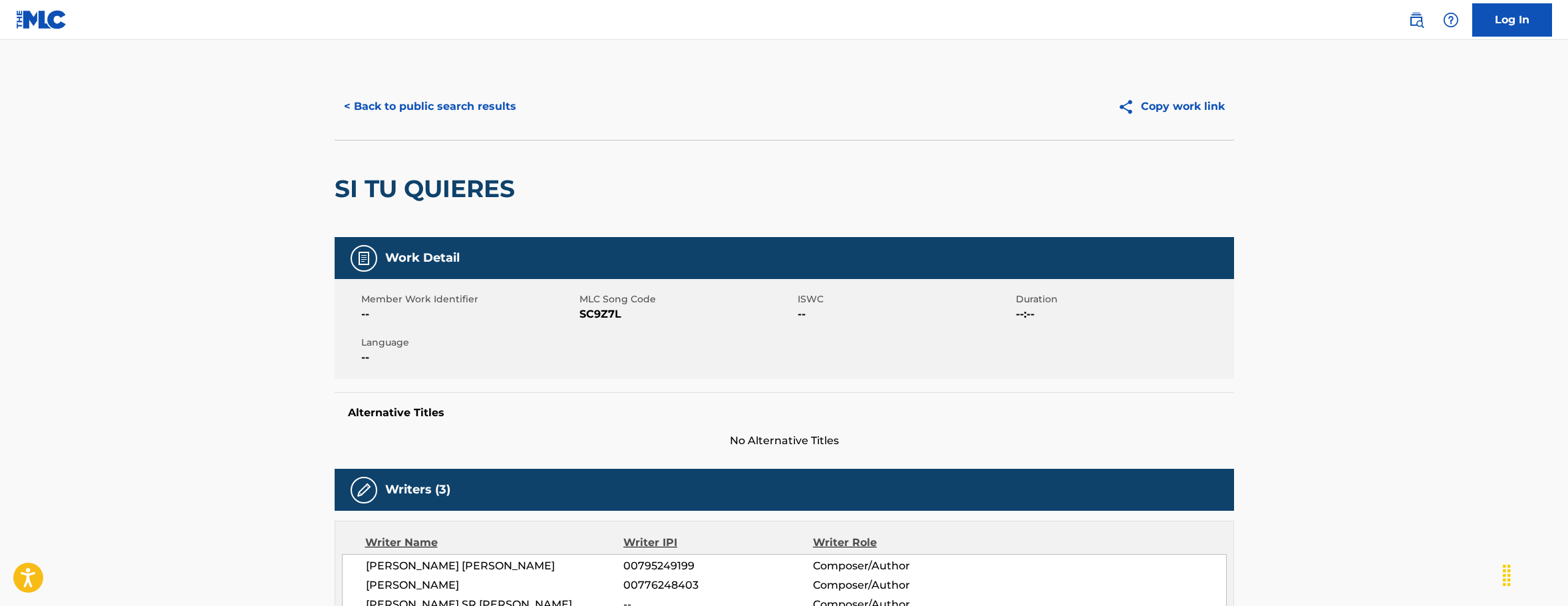
click at [364, 104] on button "< Back to public search results" at bounding box center [430, 106] width 191 height 34
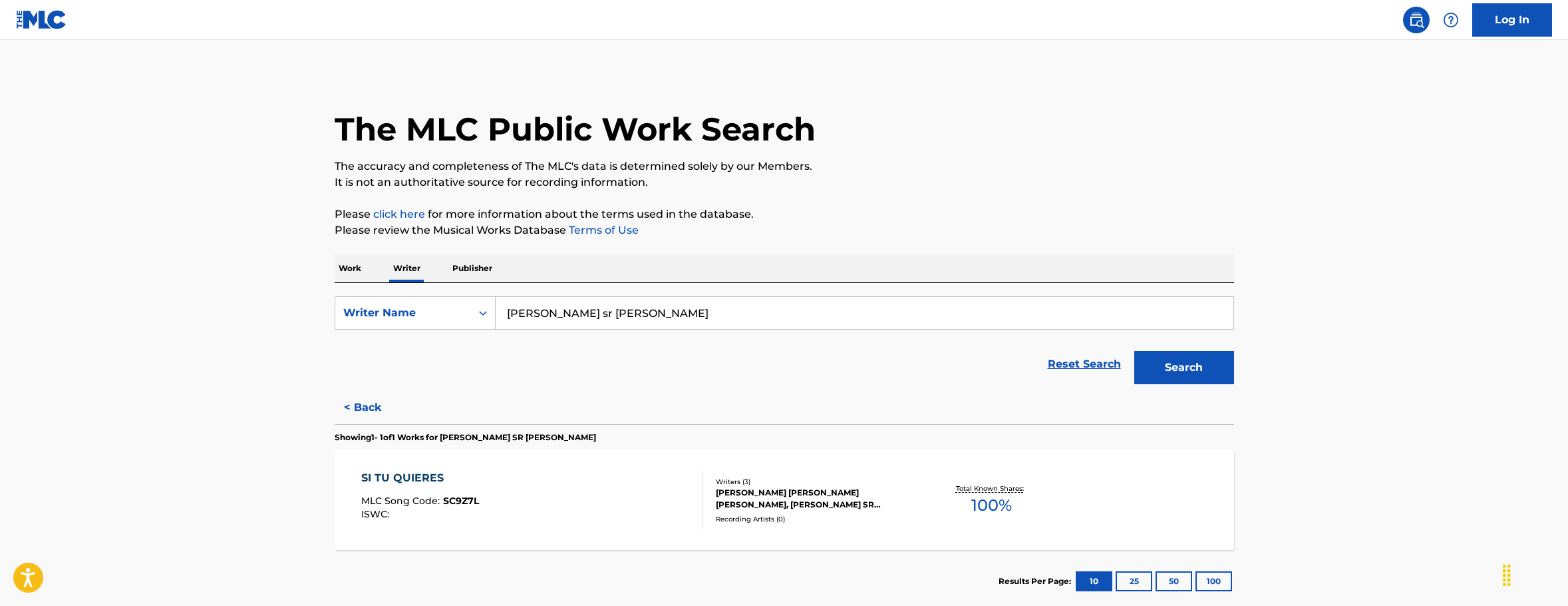
click at [352, 268] on p "Work" at bounding box center [350, 268] width 31 height 28
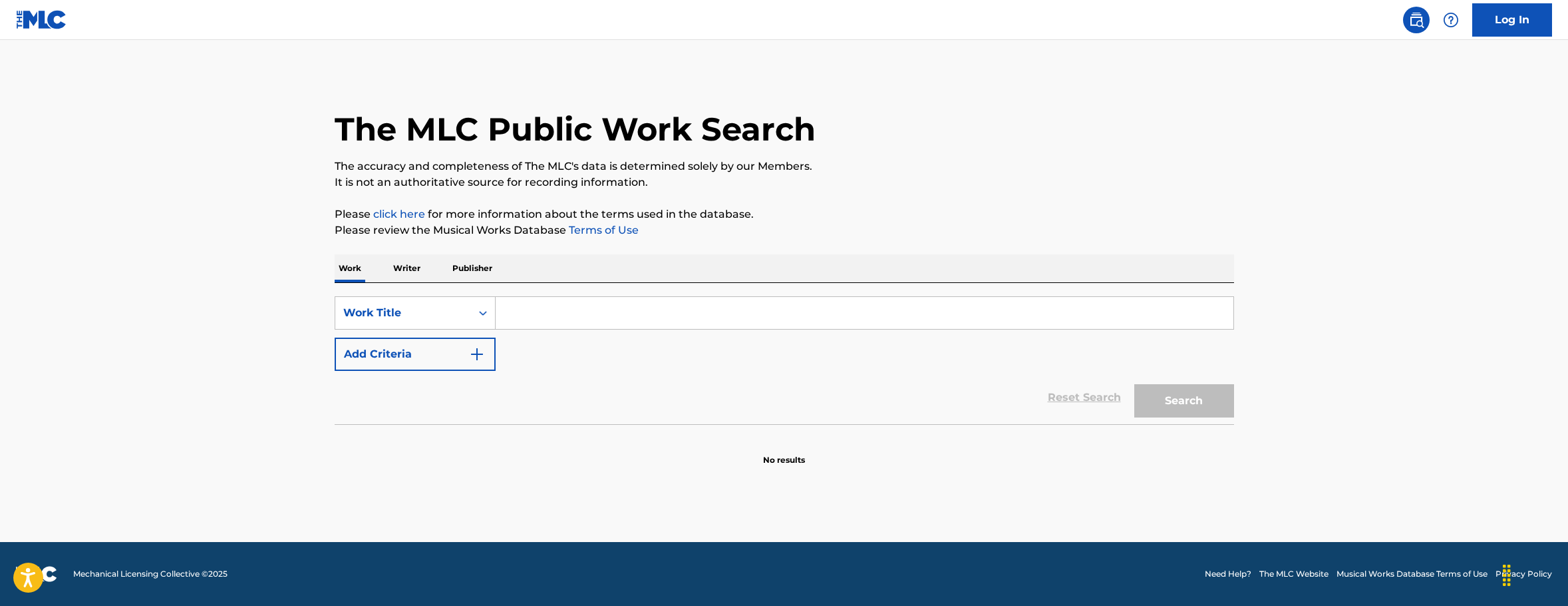
click at [562, 315] on input "Search Form" at bounding box center [864, 313] width 738 height 32
type input "n"
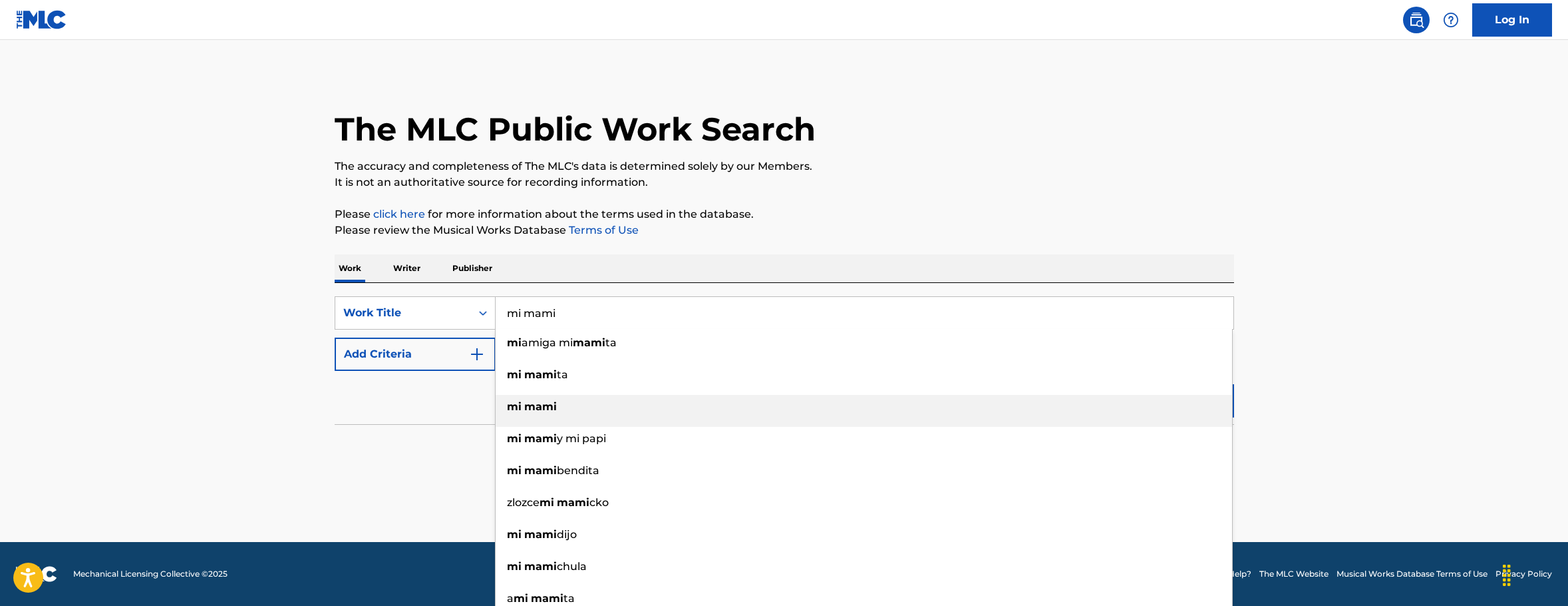
type input "mi mami"
click at [530, 405] on strong "mami" at bounding box center [541, 406] width 33 height 13
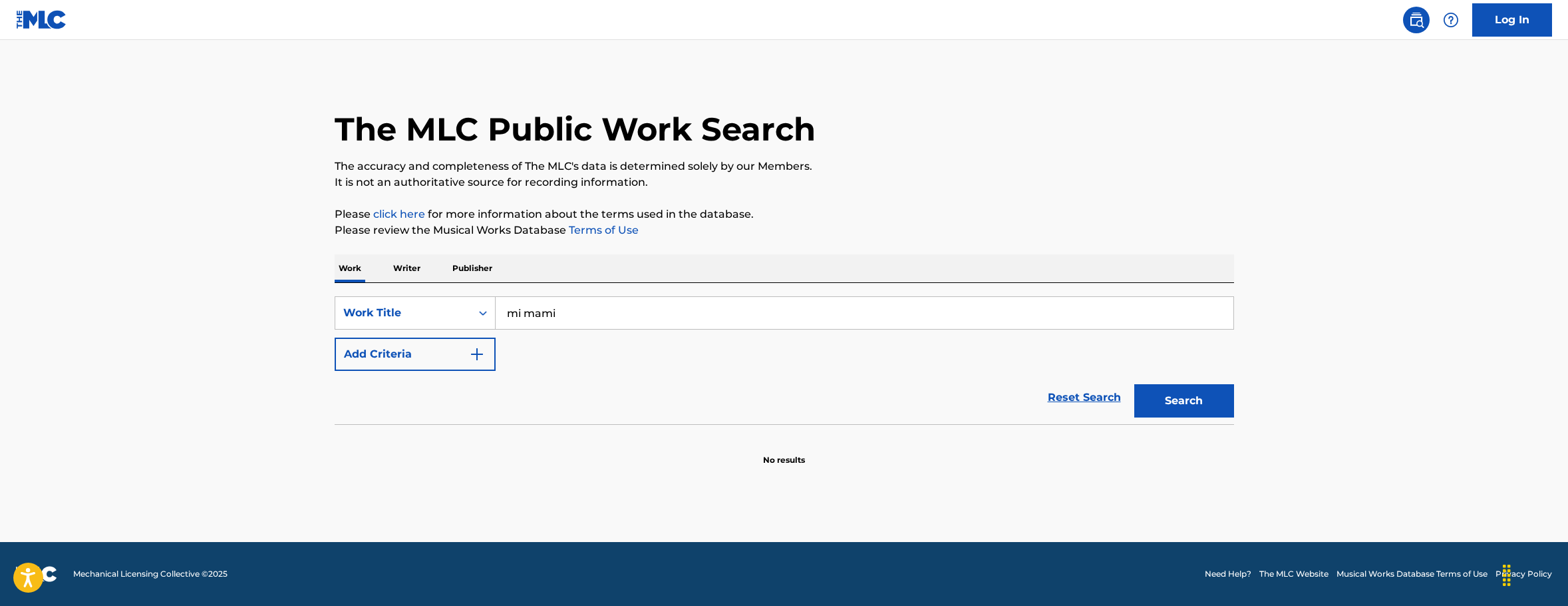
click at [1185, 400] on button "Search" at bounding box center [1185, 401] width 100 height 34
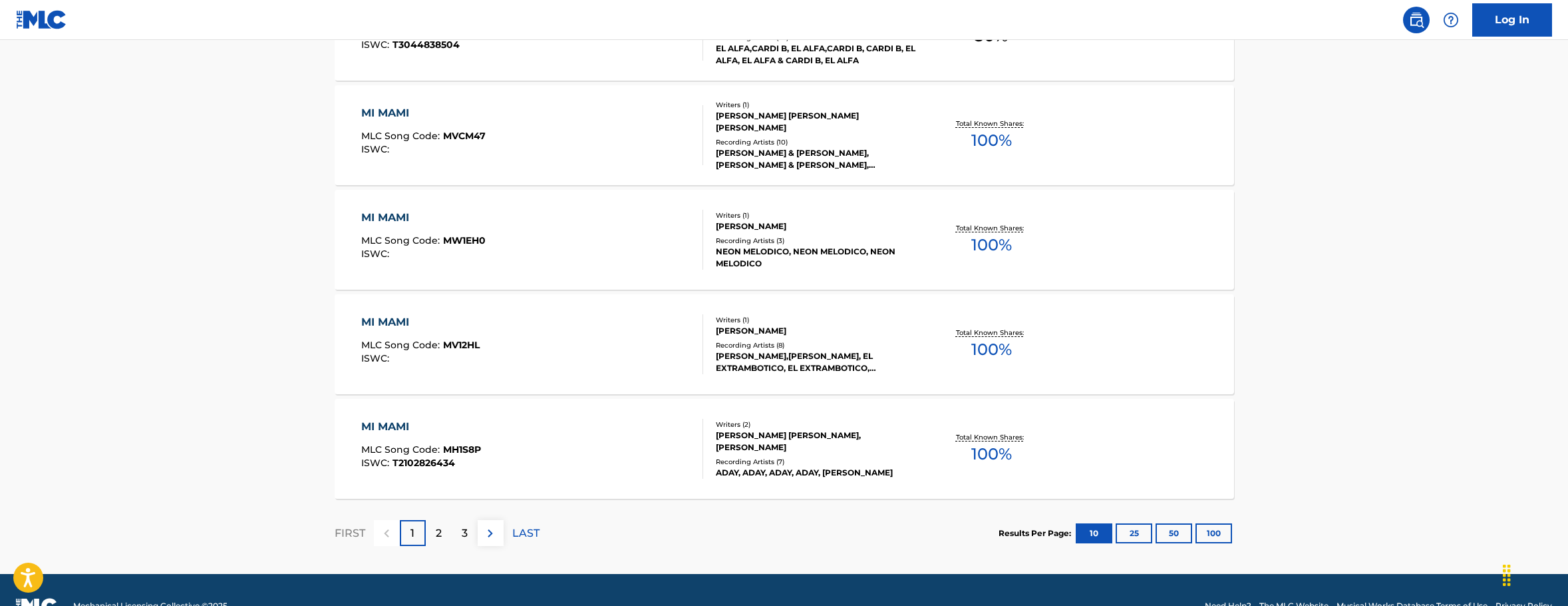
scroll to position [1024, 0]
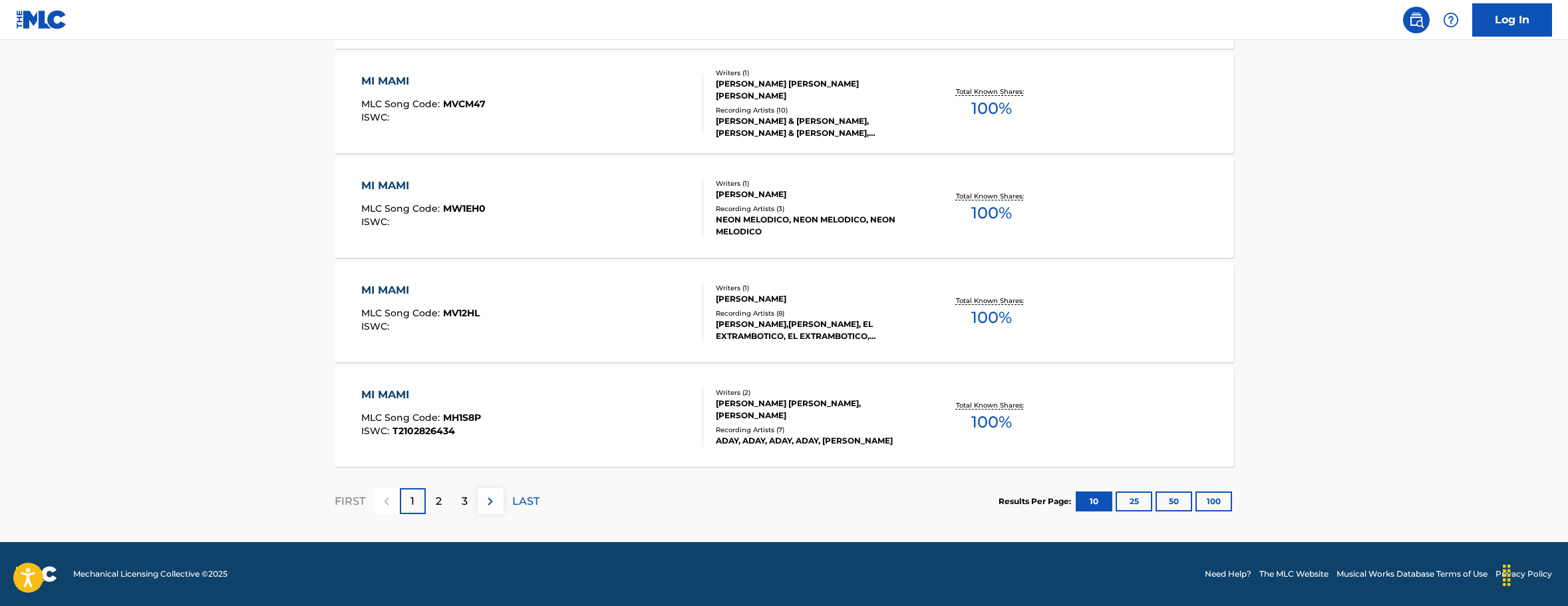
click at [779, 298] on div "ADELALDO PEÑA GONZALEZ" at bounding box center [816, 298] width 201 height 12
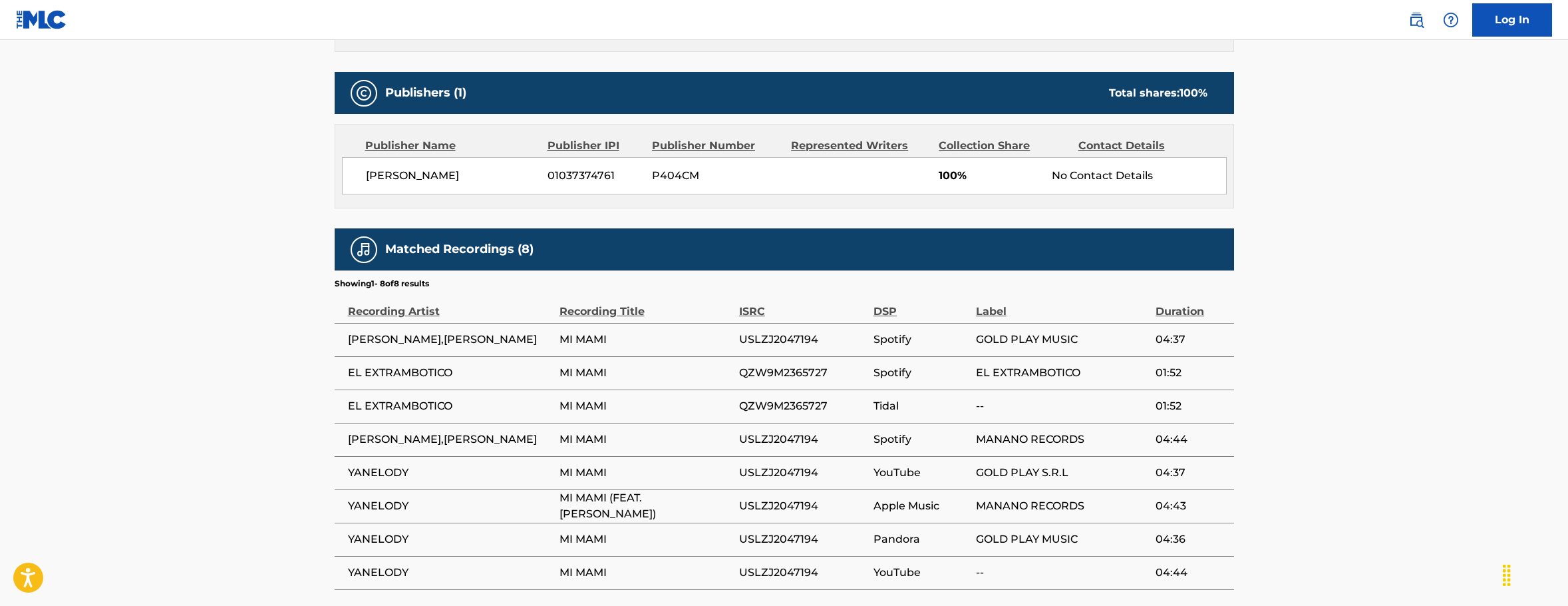
scroll to position [551, 0]
